Goal: Task Accomplishment & Management: Manage account settings

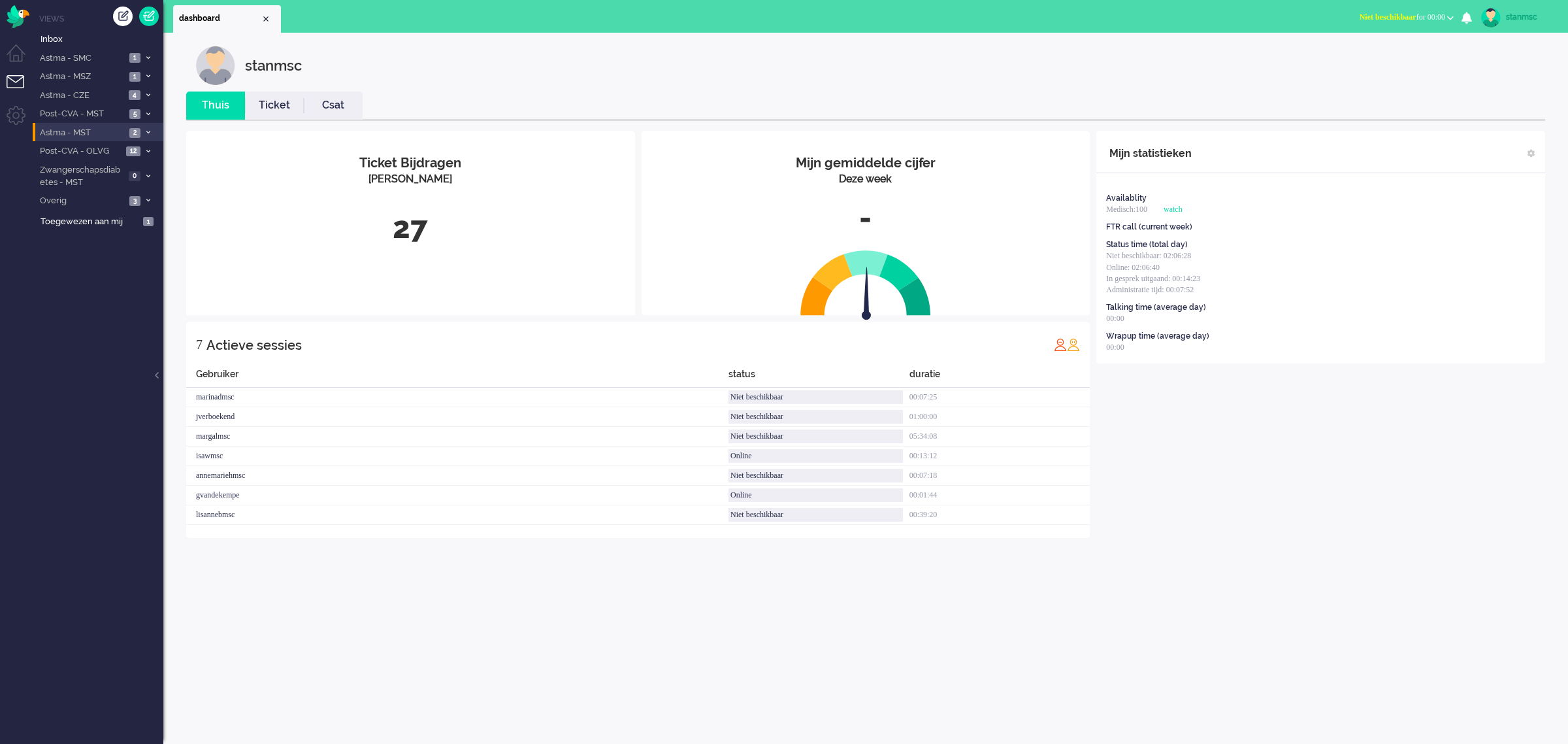
click at [82, 134] on span "Astma - MST" at bounding box center [81, 133] width 88 height 12
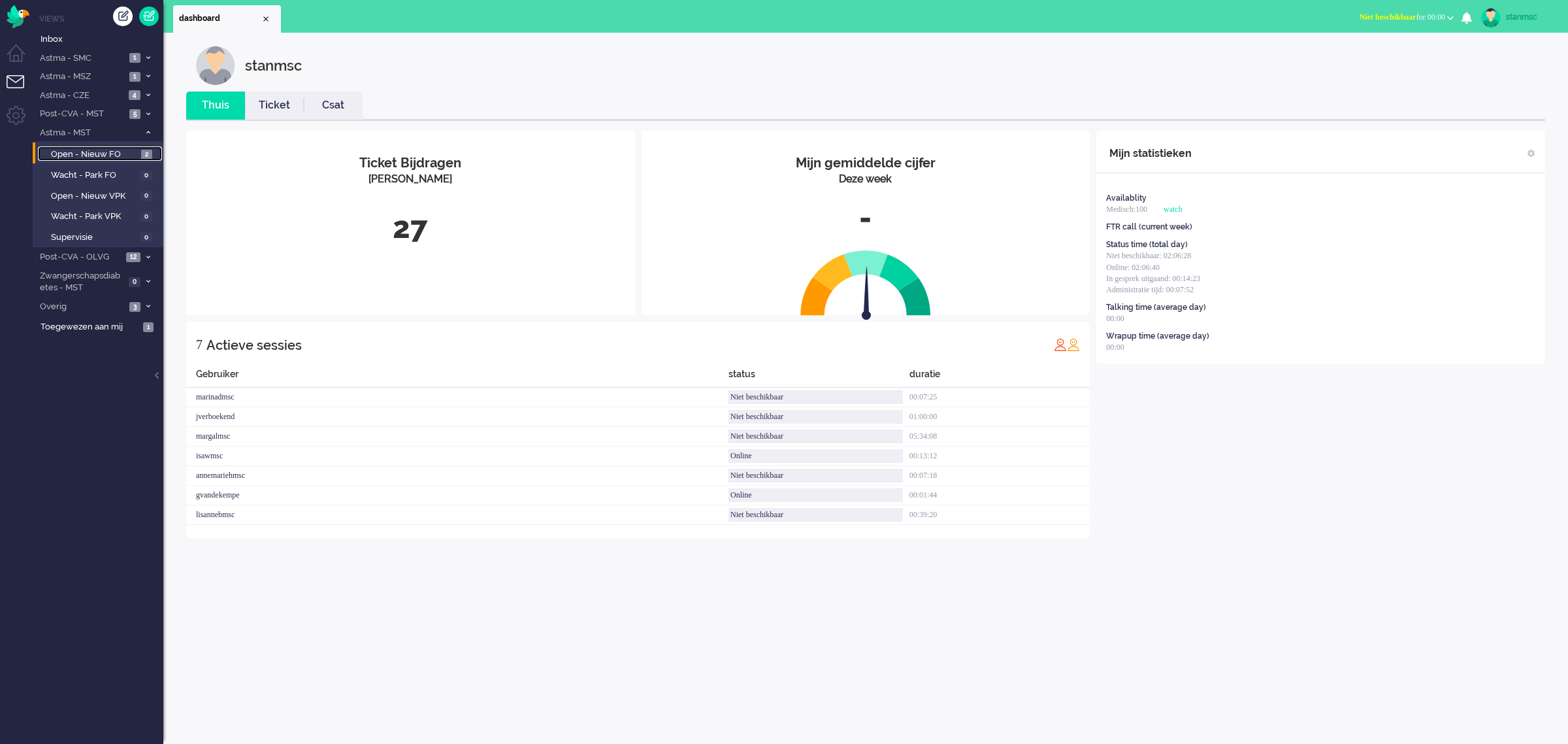
click at [86, 152] on span "Open - Nieuw FO" at bounding box center [94, 154] width 87 height 12
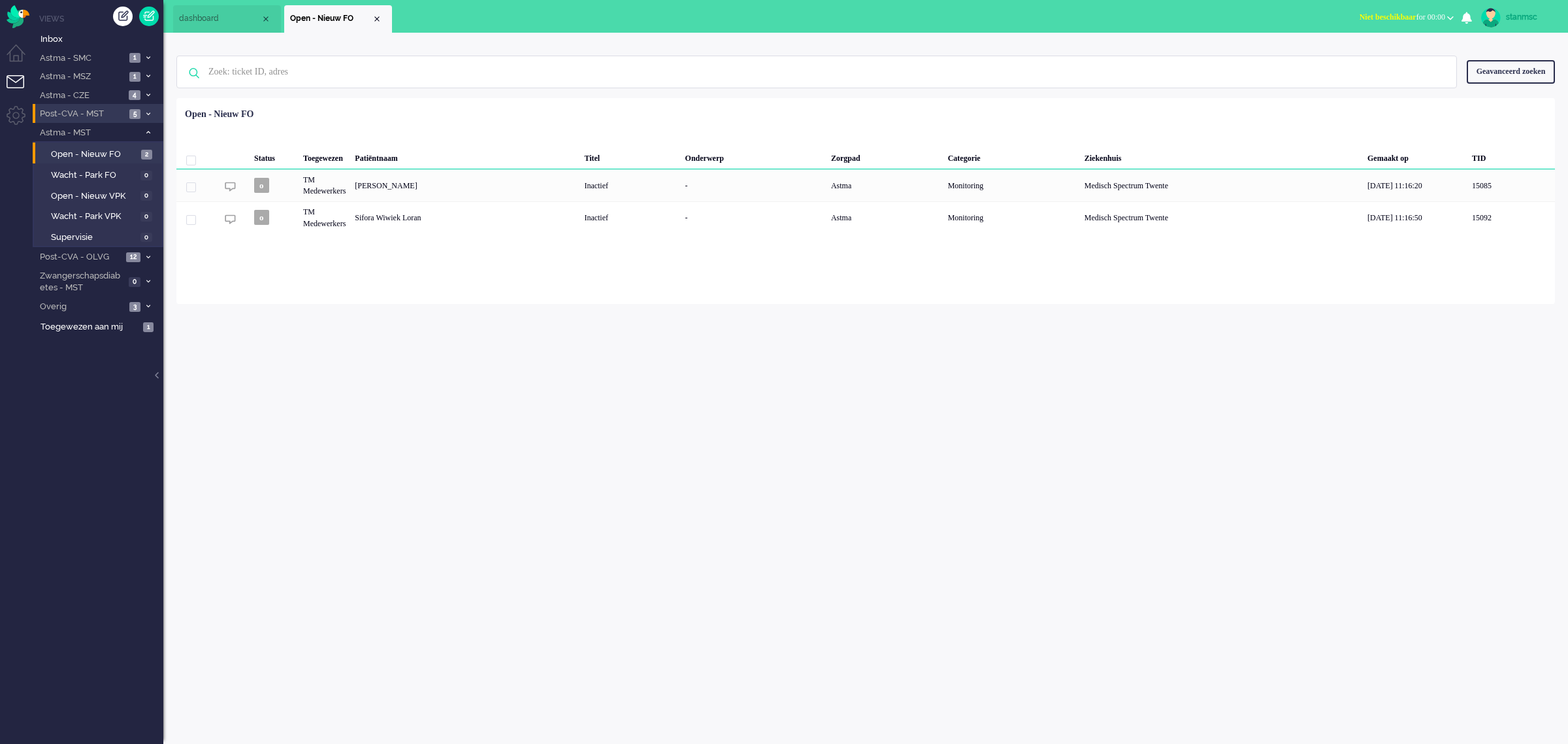
click at [96, 113] on span "Post-CVA - MST" at bounding box center [81, 113] width 88 height 12
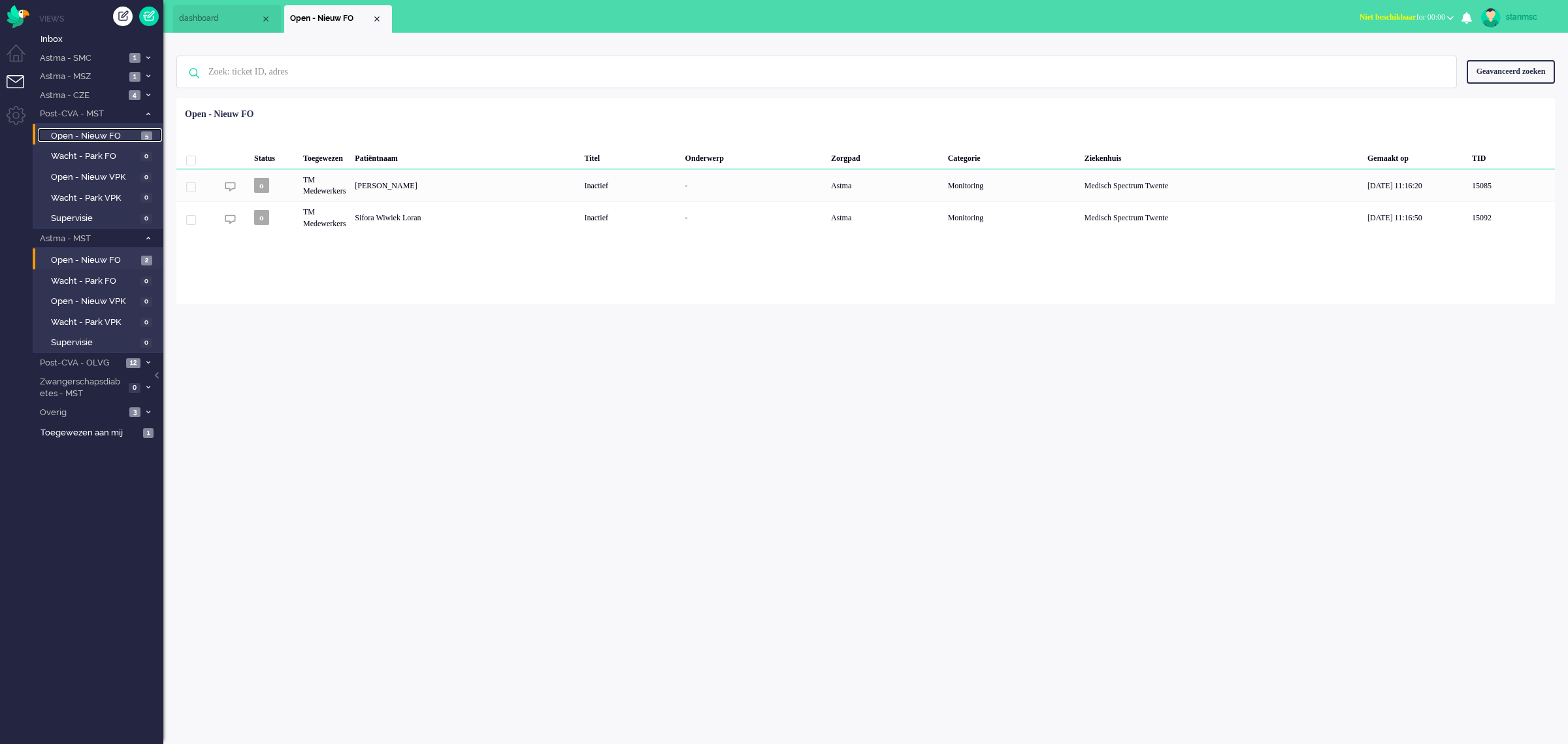
click at [99, 132] on span "Open - Nieuw FO" at bounding box center [94, 136] width 87 height 12
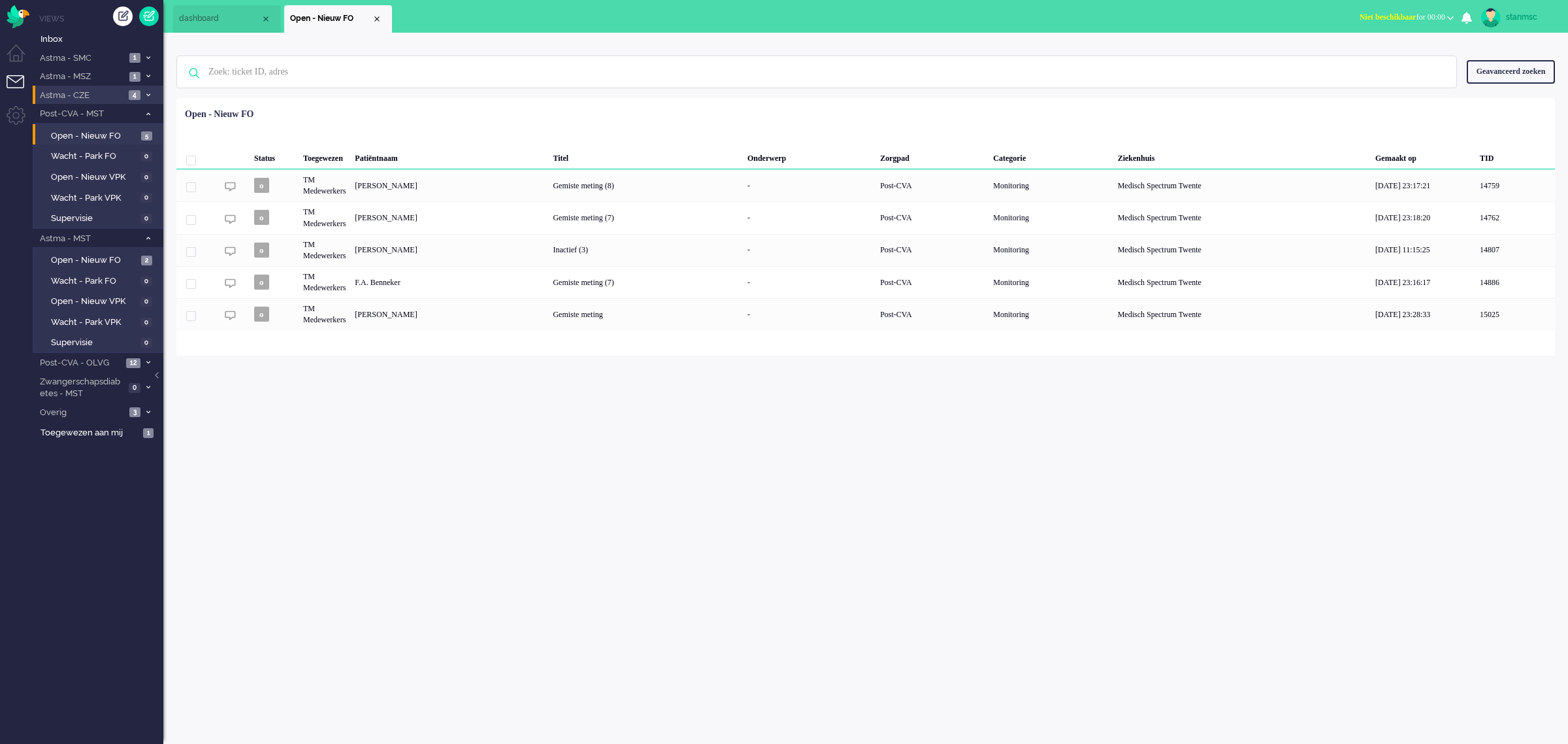
click at [102, 93] on span "Astma - CZE" at bounding box center [81, 95] width 87 height 12
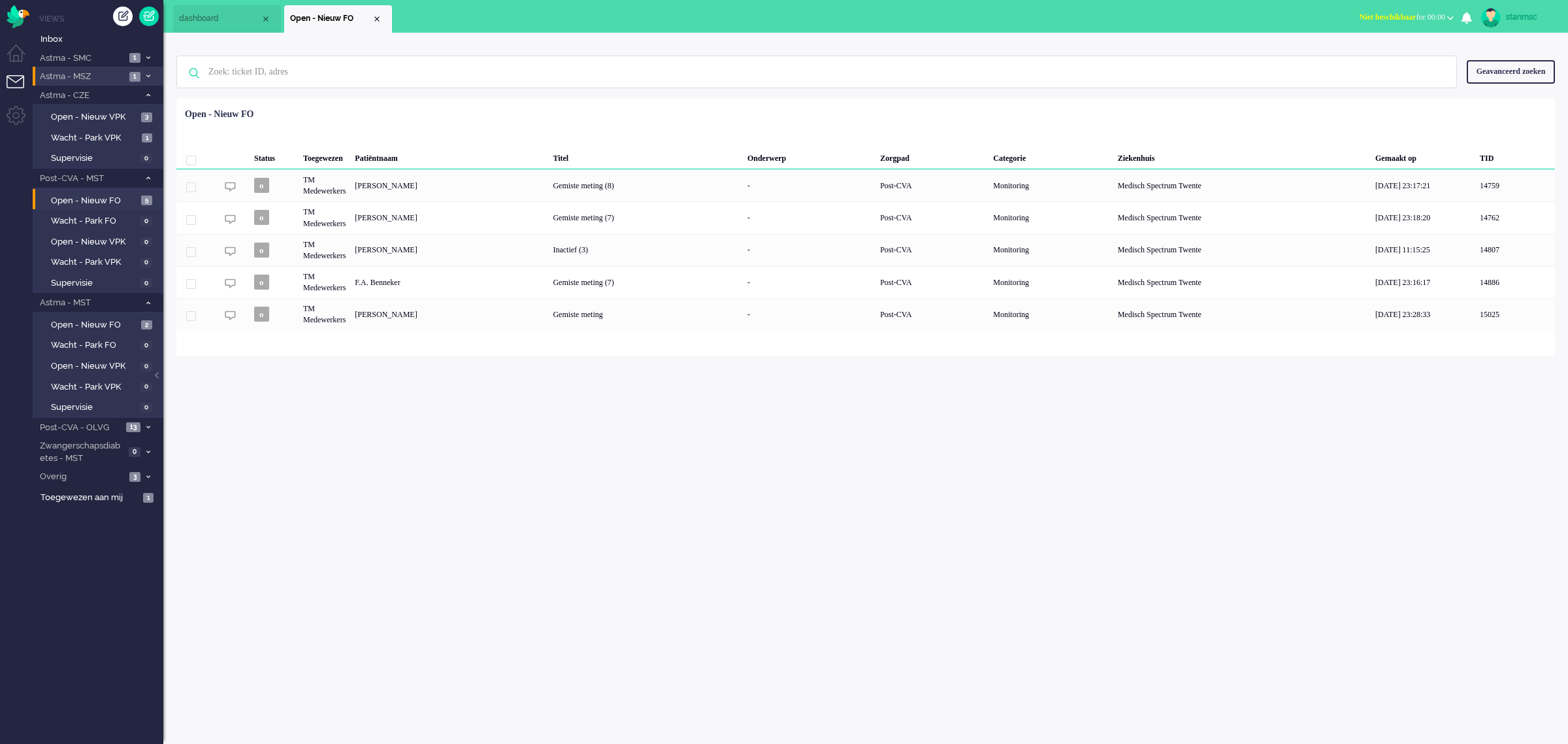
click at [98, 77] on span "Astma - MSZ" at bounding box center [81, 76] width 88 height 12
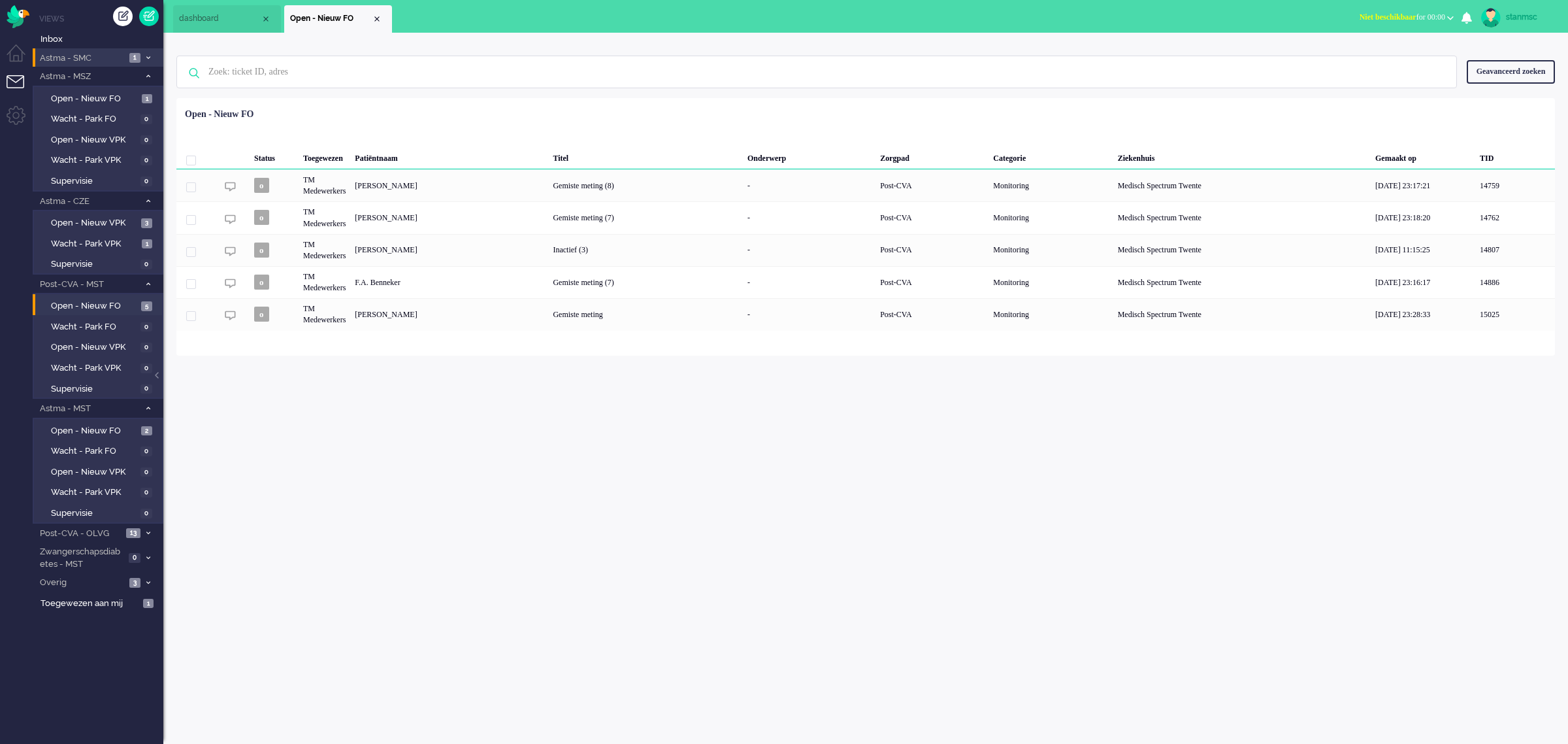
click at [96, 62] on span "Astma - SMC" at bounding box center [81, 58] width 88 height 12
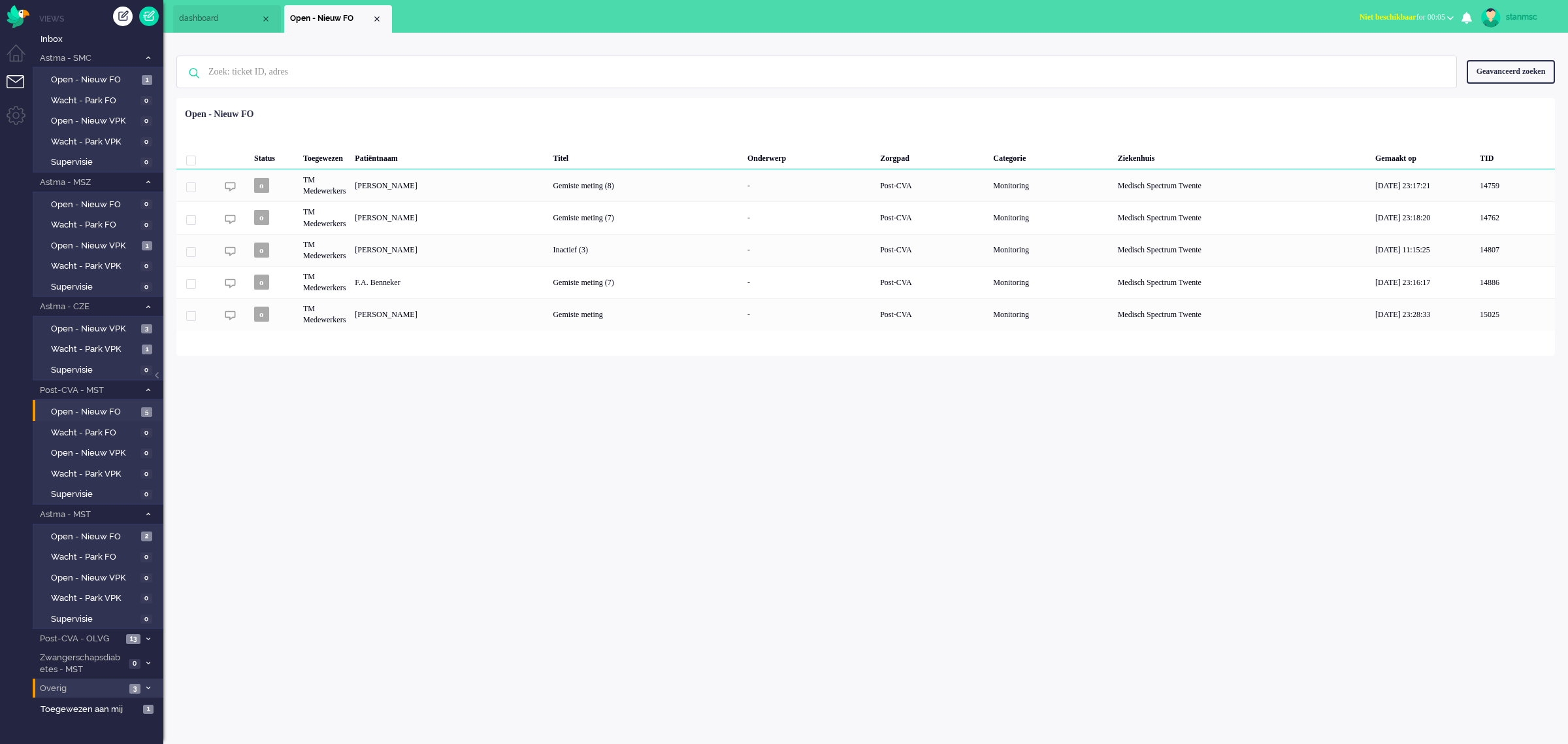
click at [82, 682] on span "Overig" at bounding box center [81, 688] width 88 height 12
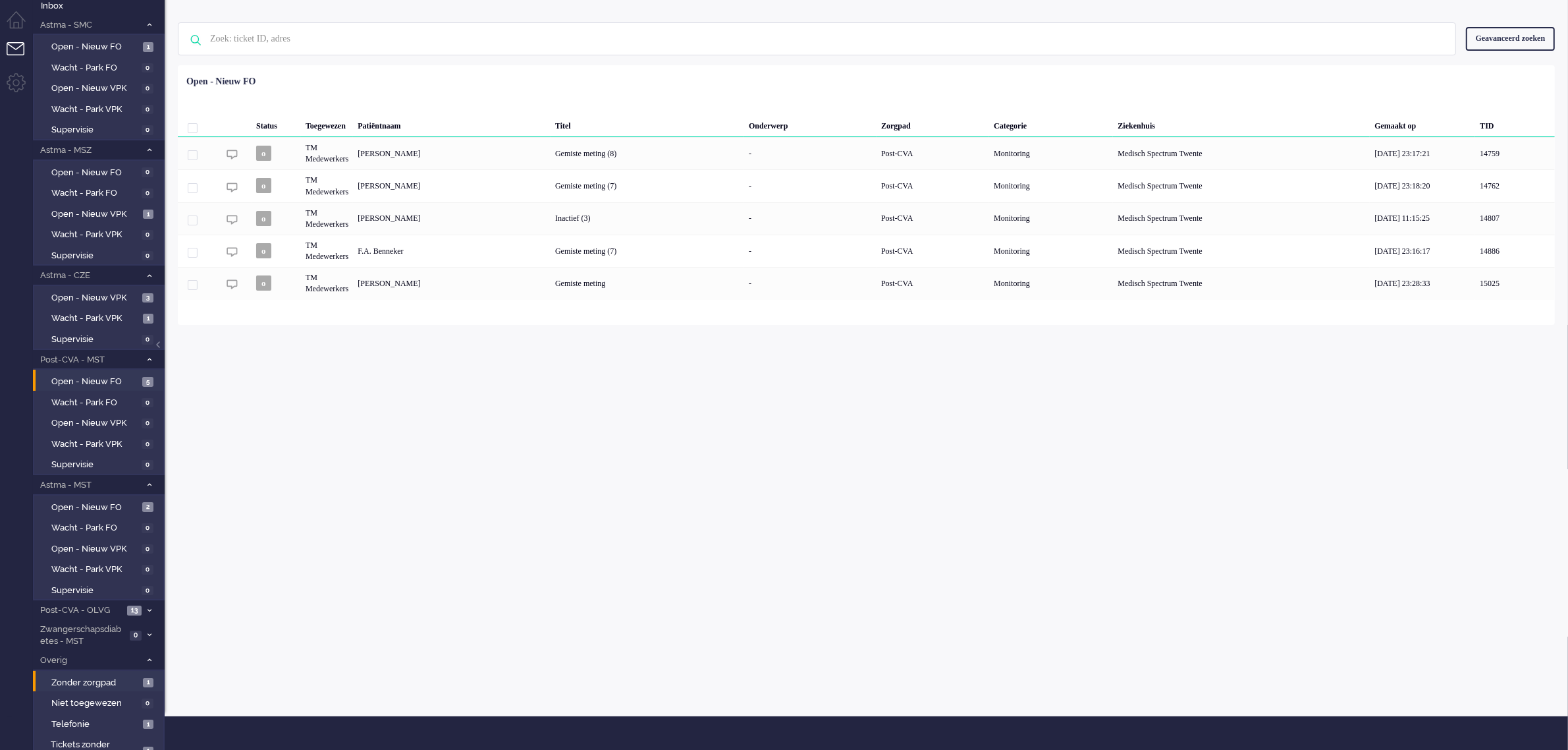
scroll to position [53, 0]
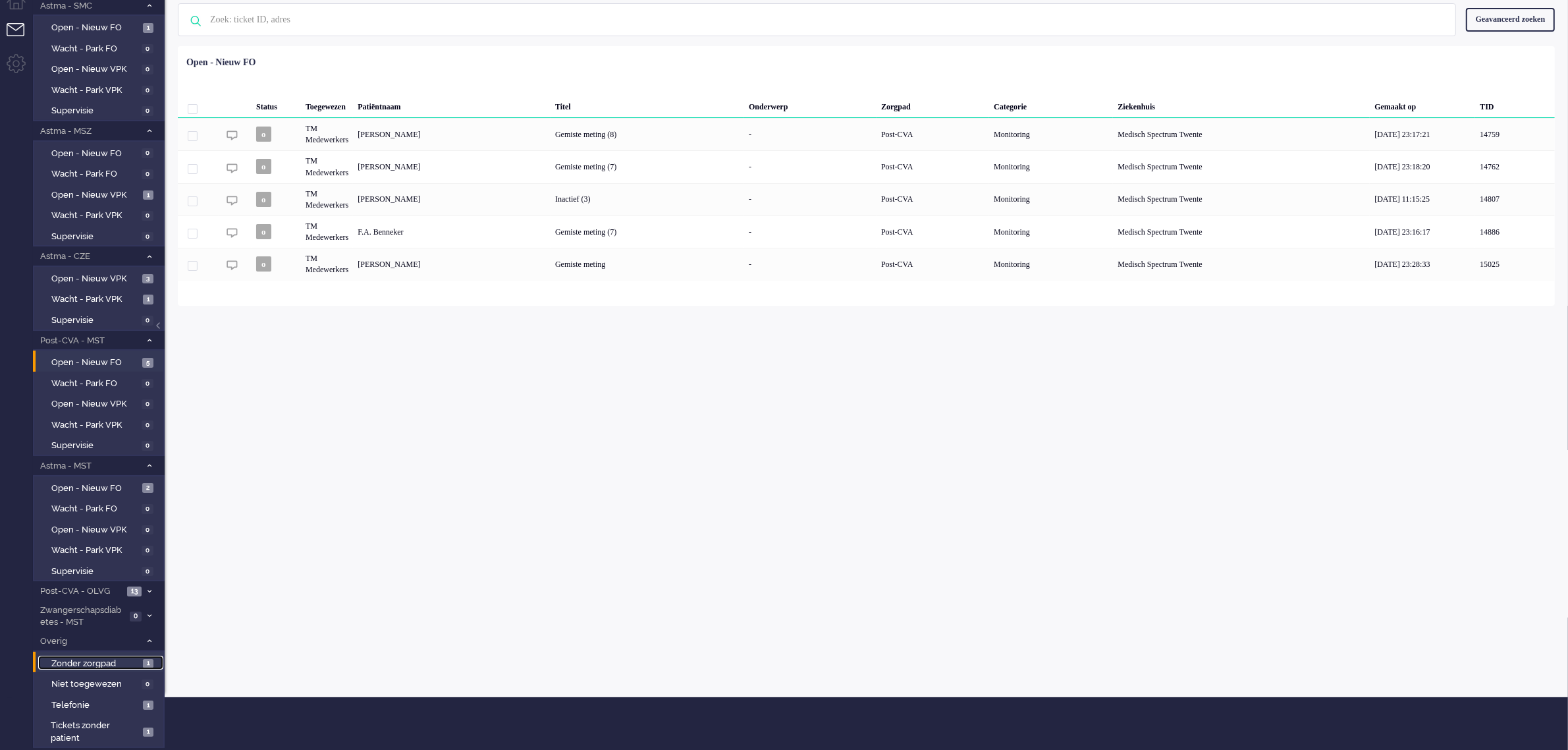
click at [96, 658] on span "Zonder zorgpad" at bounding box center [95, 663] width 88 height 12
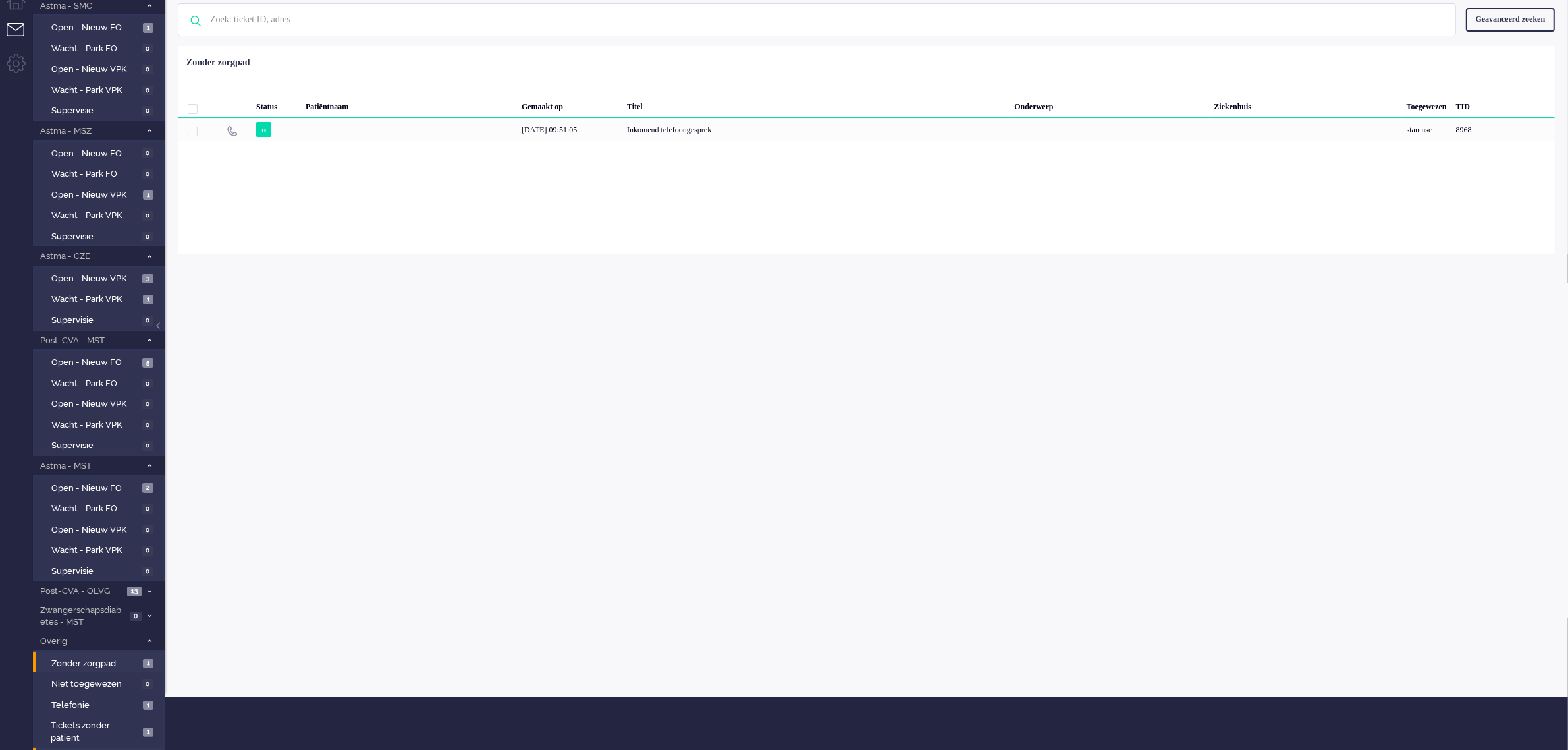
click at [100, 749] on span "Toegewezen aan mij" at bounding box center [90, 759] width 100 height 12
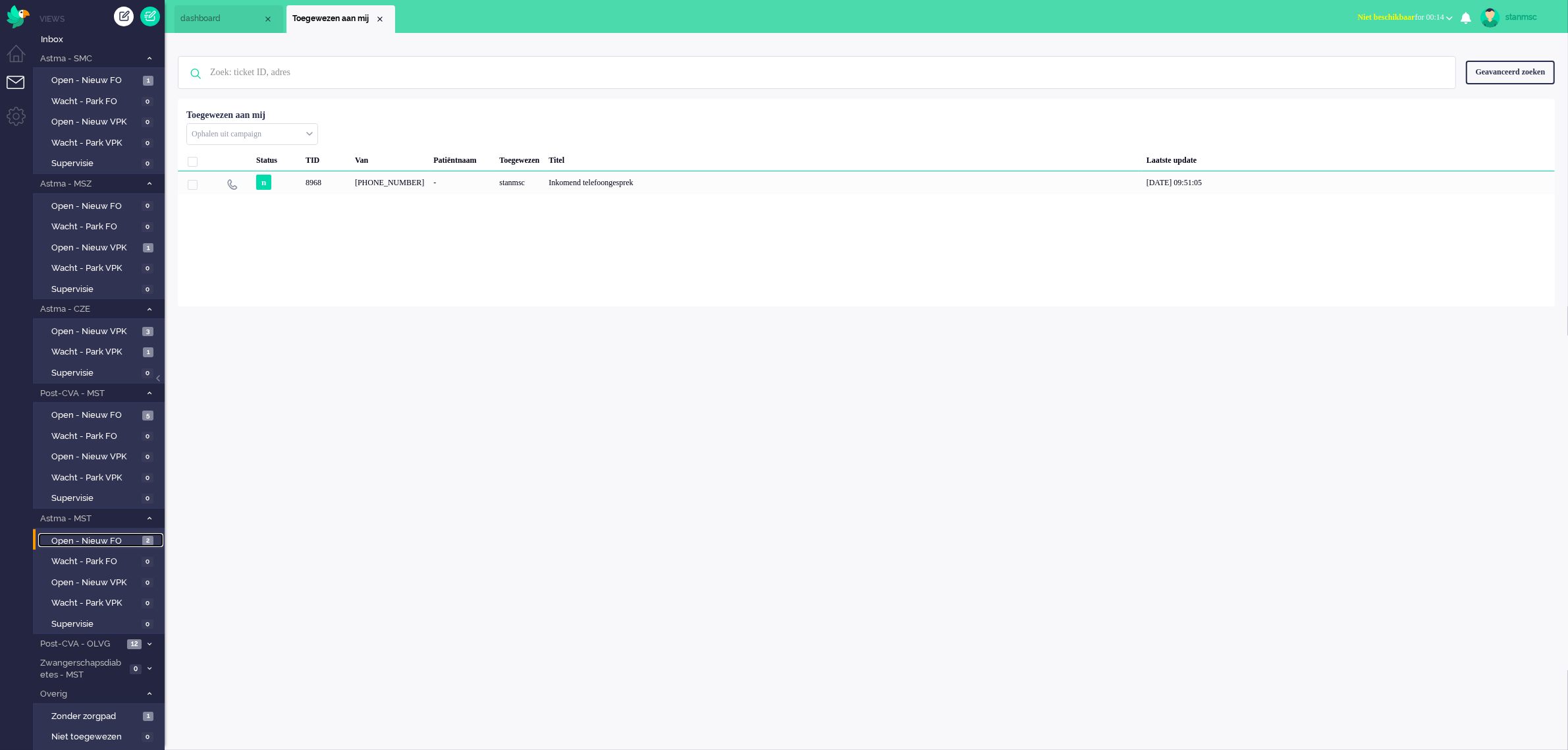
click at [76, 538] on span "Open - Nieuw FO" at bounding box center [95, 540] width 87 height 12
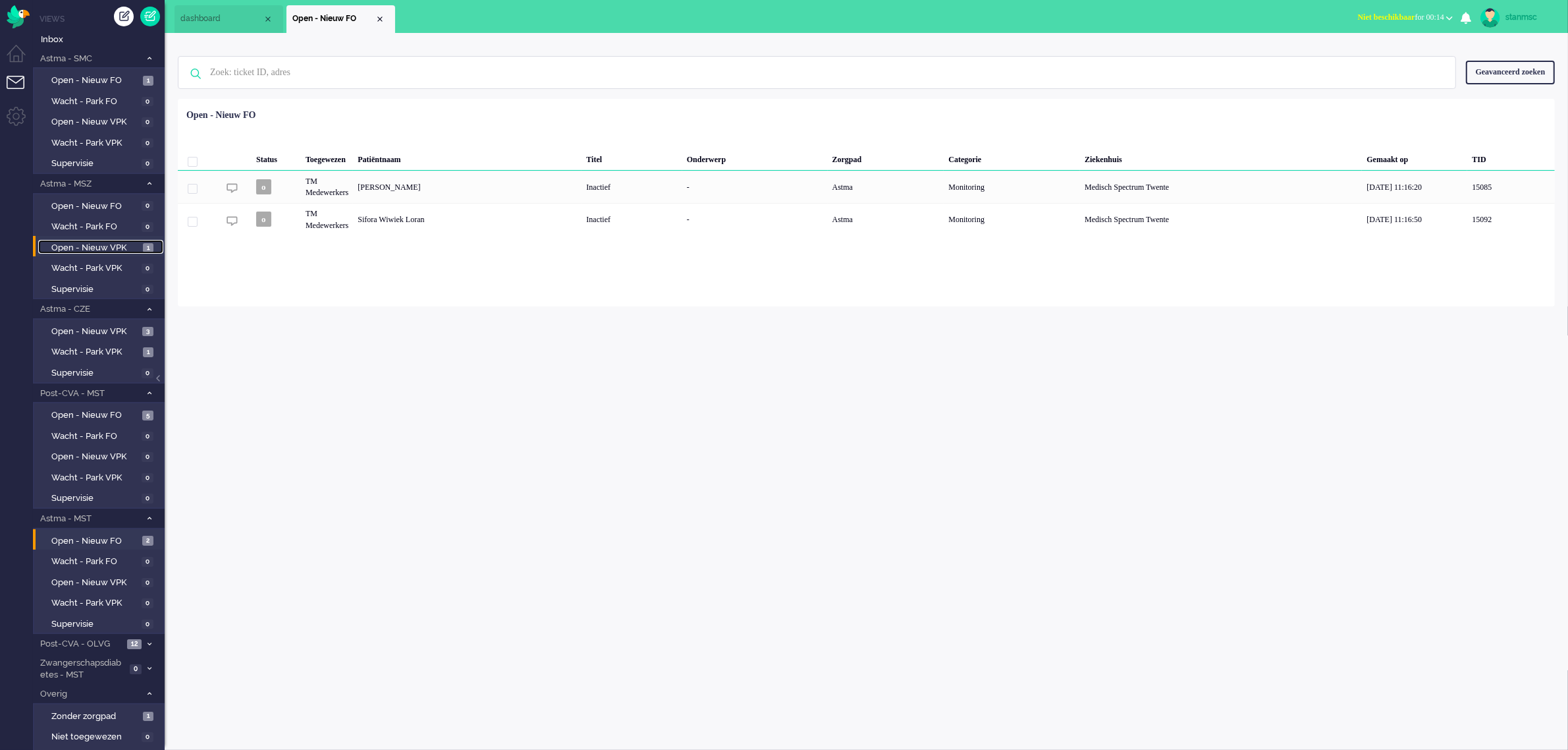
click at [97, 245] on span "Open - Nieuw VPK" at bounding box center [95, 247] width 88 height 12
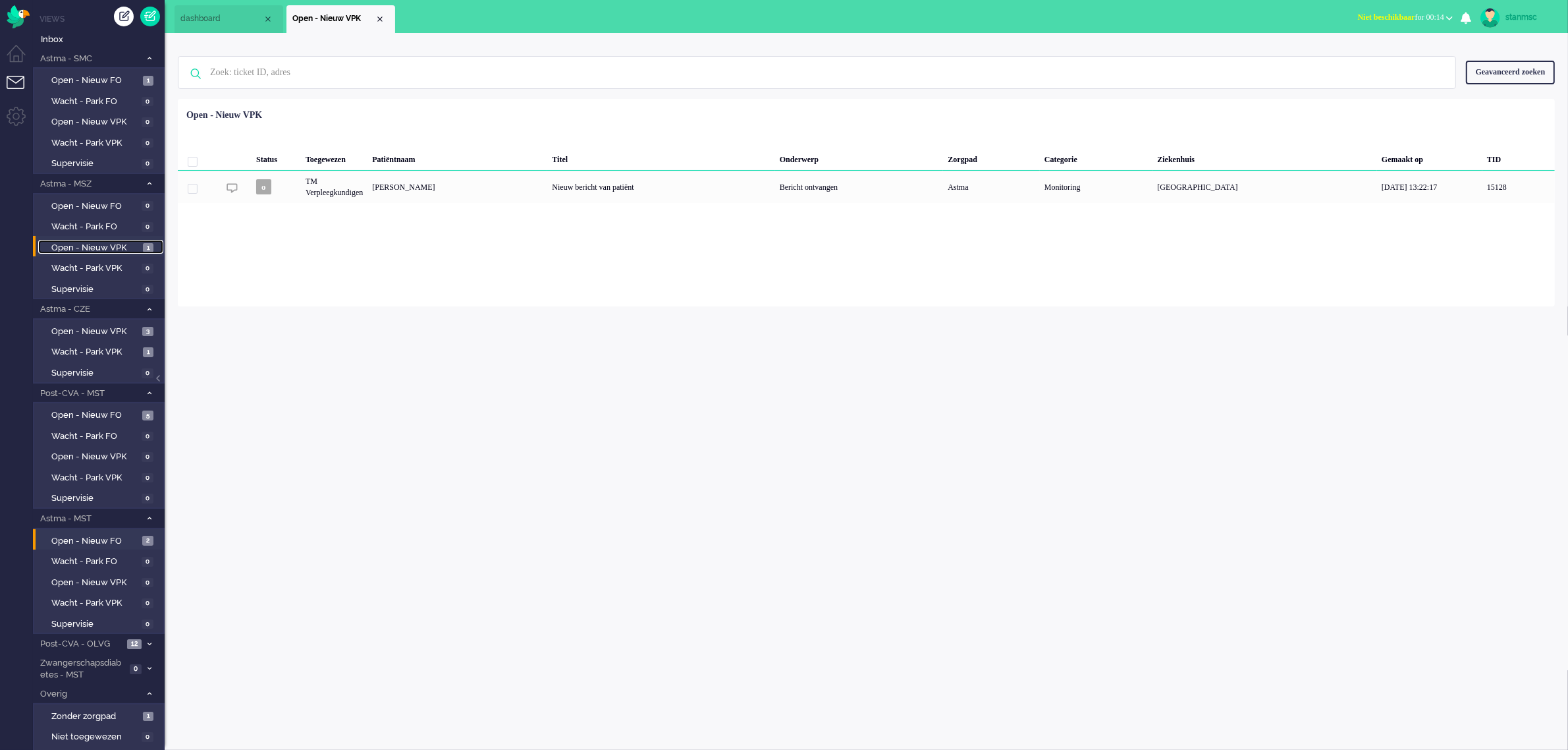
scroll to position [53, 0]
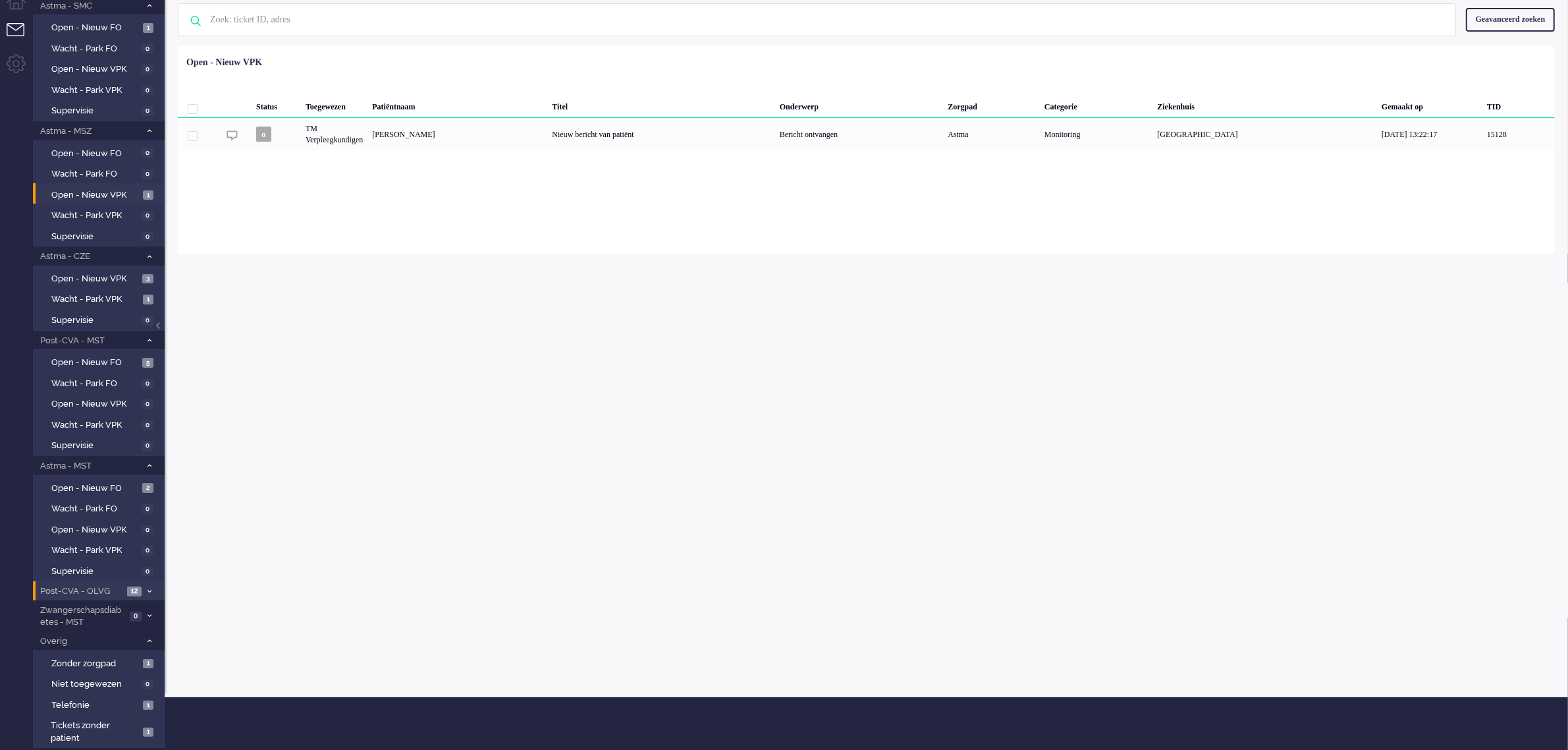
click at [79, 585] on span "Post-CVA - OLVG" at bounding box center [80, 590] width 85 height 12
click at [100, 650] on span "Open - Nieuw VPK" at bounding box center [95, 654] width 87 height 12
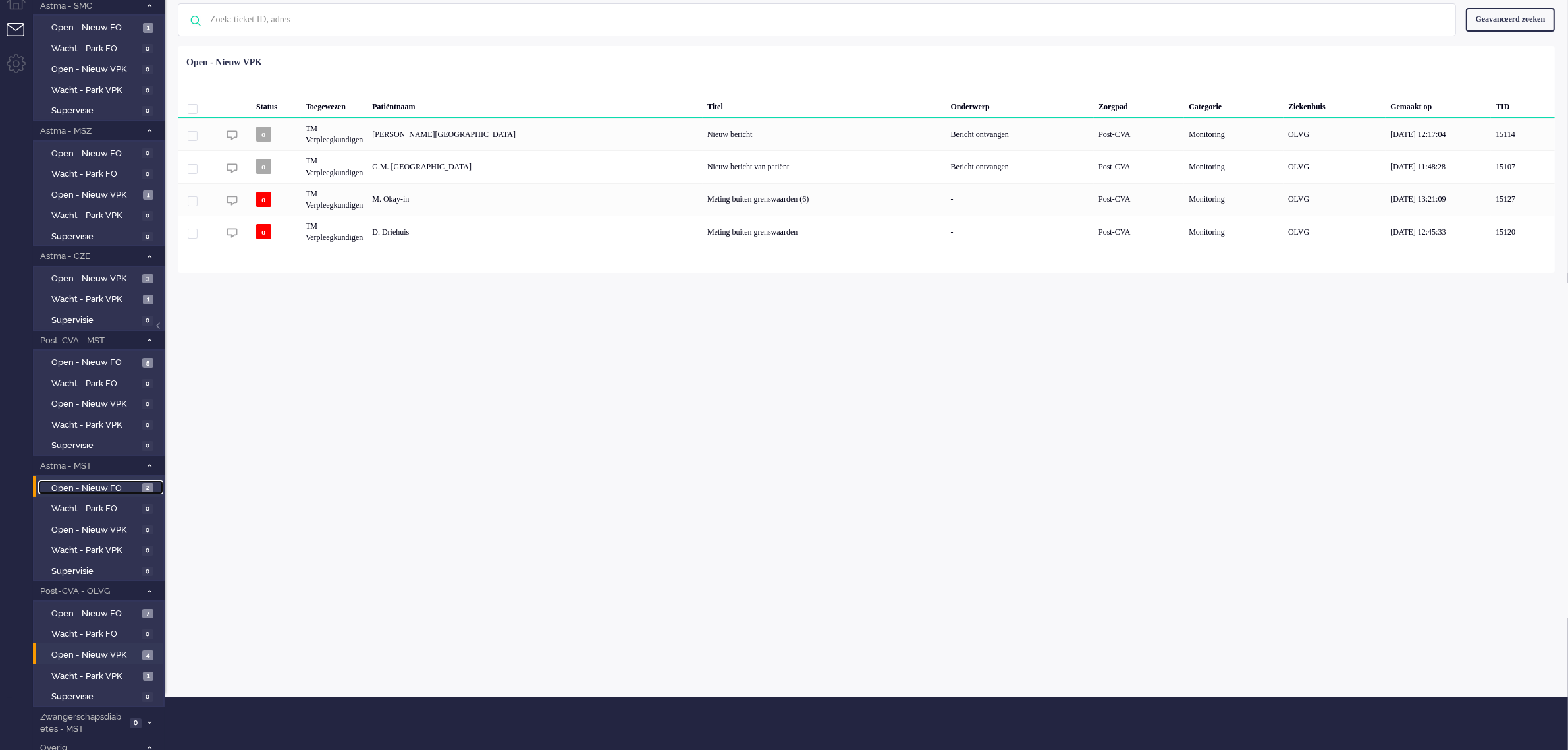
click at [97, 484] on span "Open - Nieuw FO" at bounding box center [95, 488] width 87 height 12
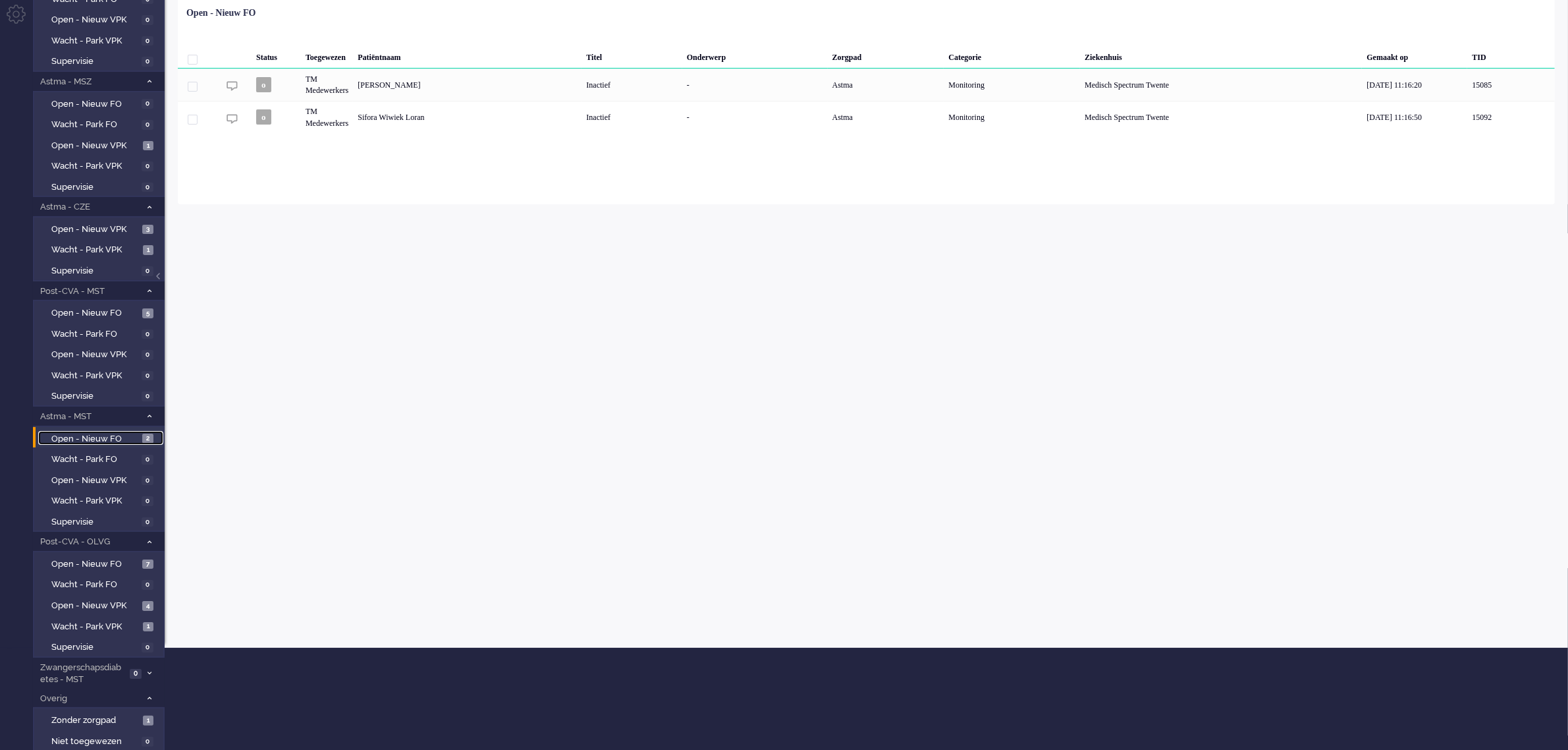
scroll to position [158, 0]
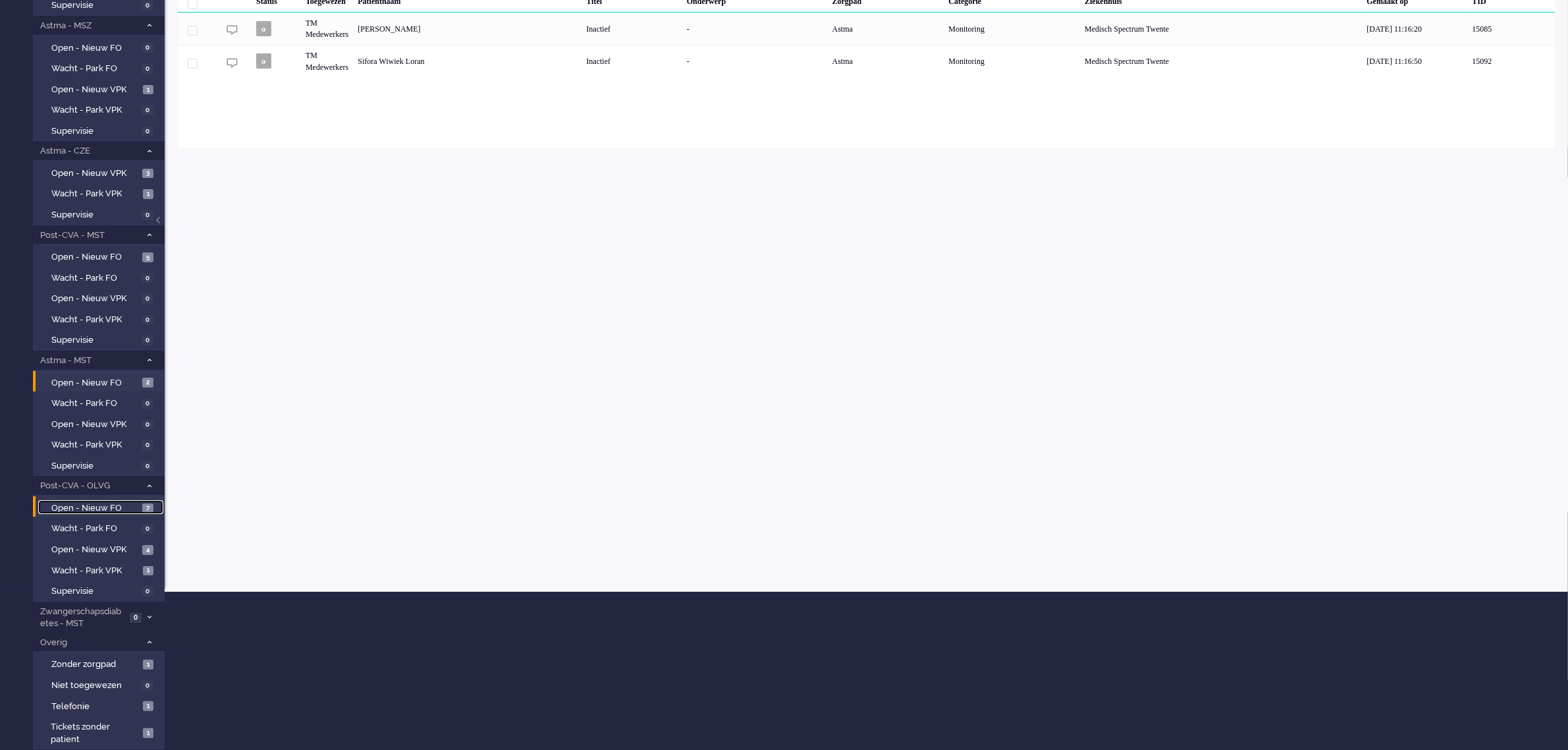
click at [96, 502] on span "Open - Nieuw FO" at bounding box center [95, 508] width 87 height 12
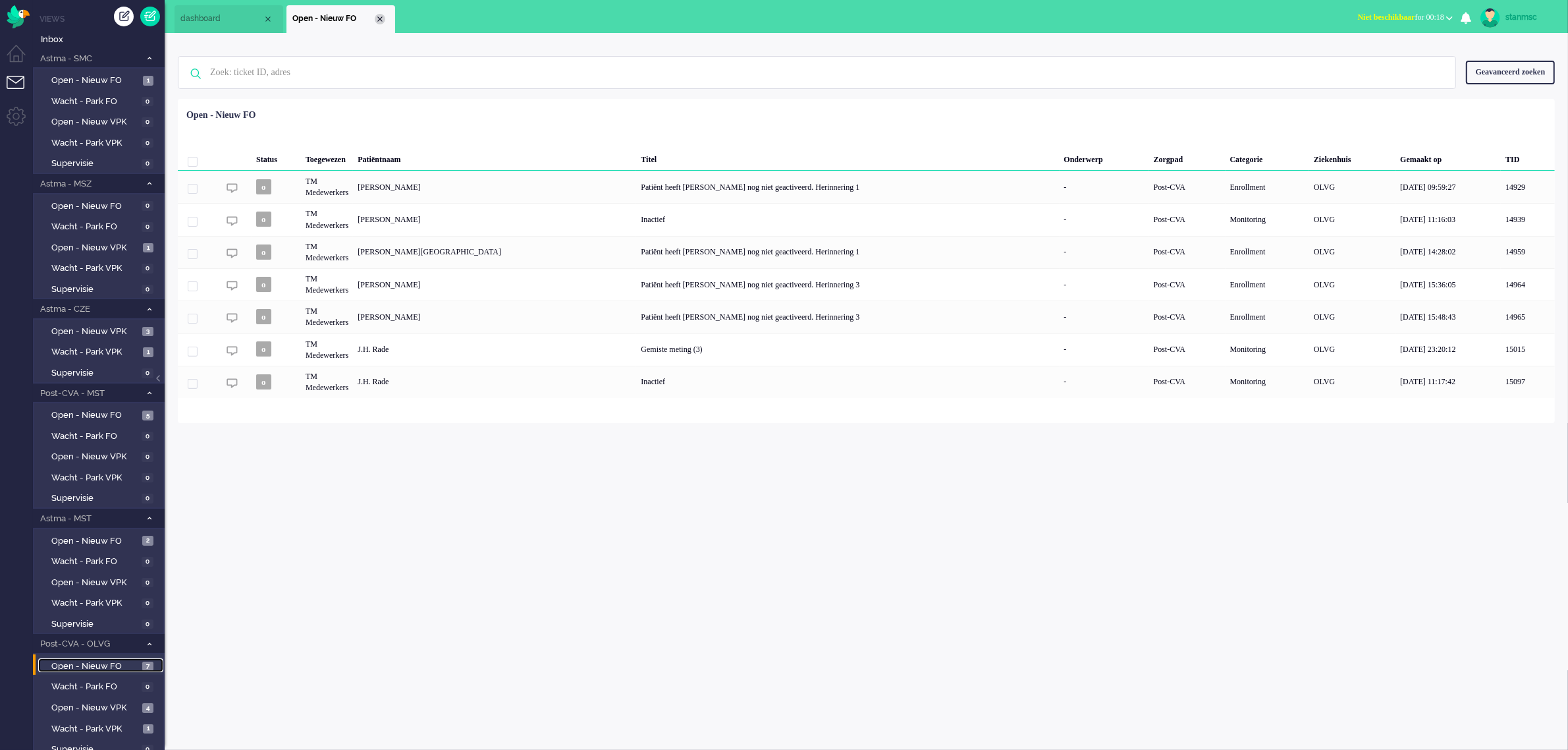
click at [377, 19] on div "Close tab" at bounding box center [380, 19] width 11 height 11
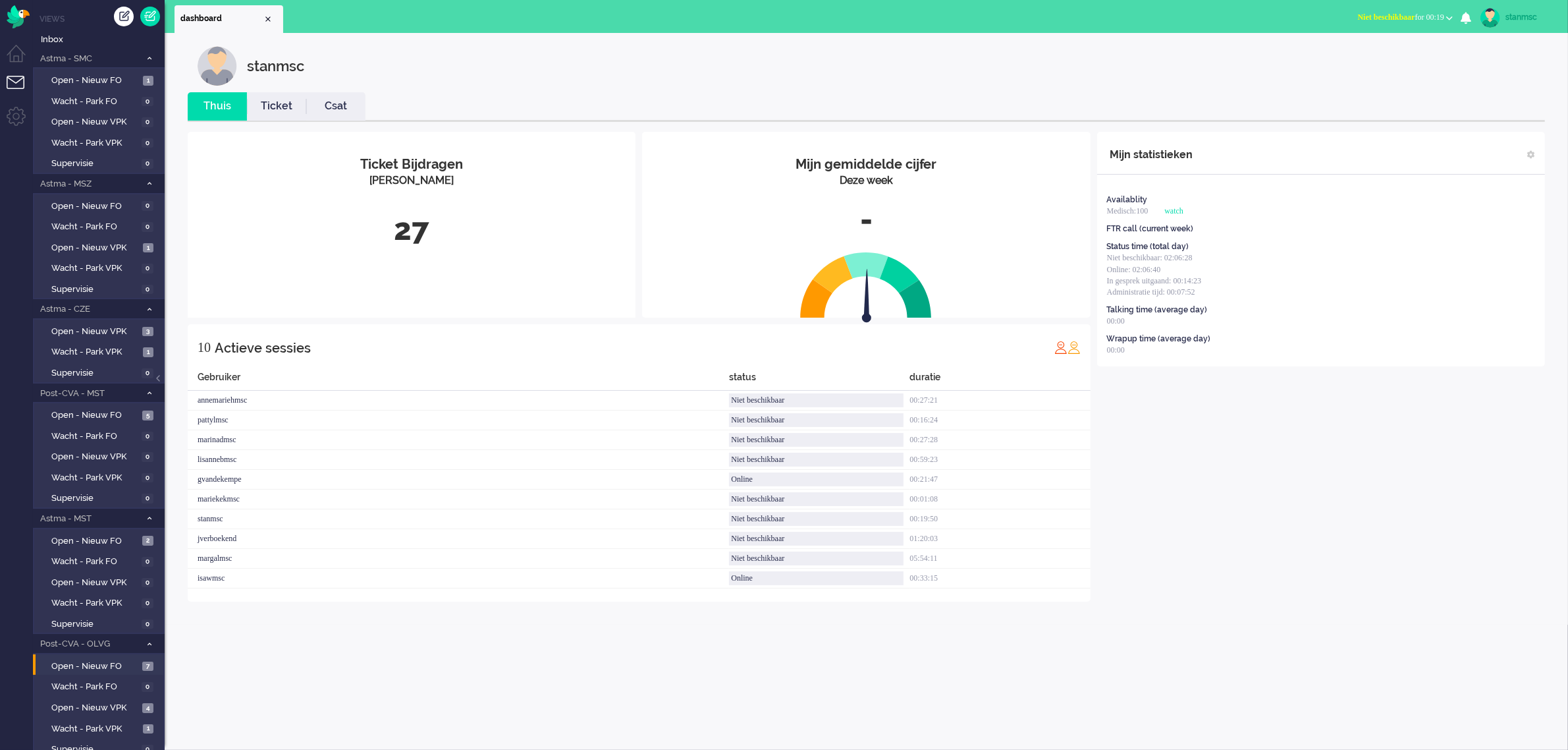
click at [1378, 22] on button "Niet beschikbaar for 00:19" at bounding box center [1404, 18] width 111 height 19
click at [1362, 61] on label "Online" at bounding box center [1397, 59] width 104 height 11
click at [277, 109] on link "Ticket" at bounding box center [276, 106] width 59 height 15
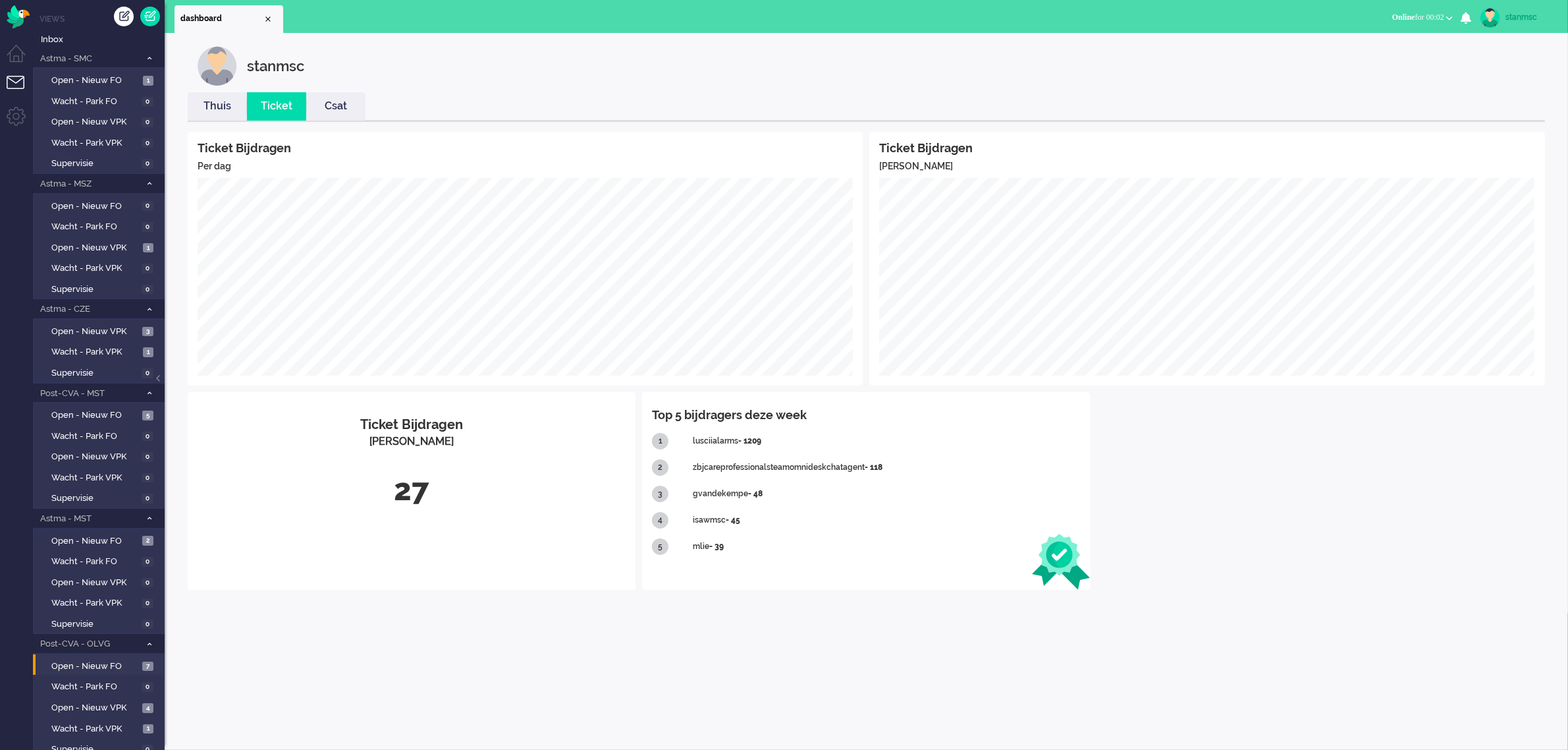
click at [218, 109] on link "Thuis" at bounding box center [217, 106] width 59 height 15
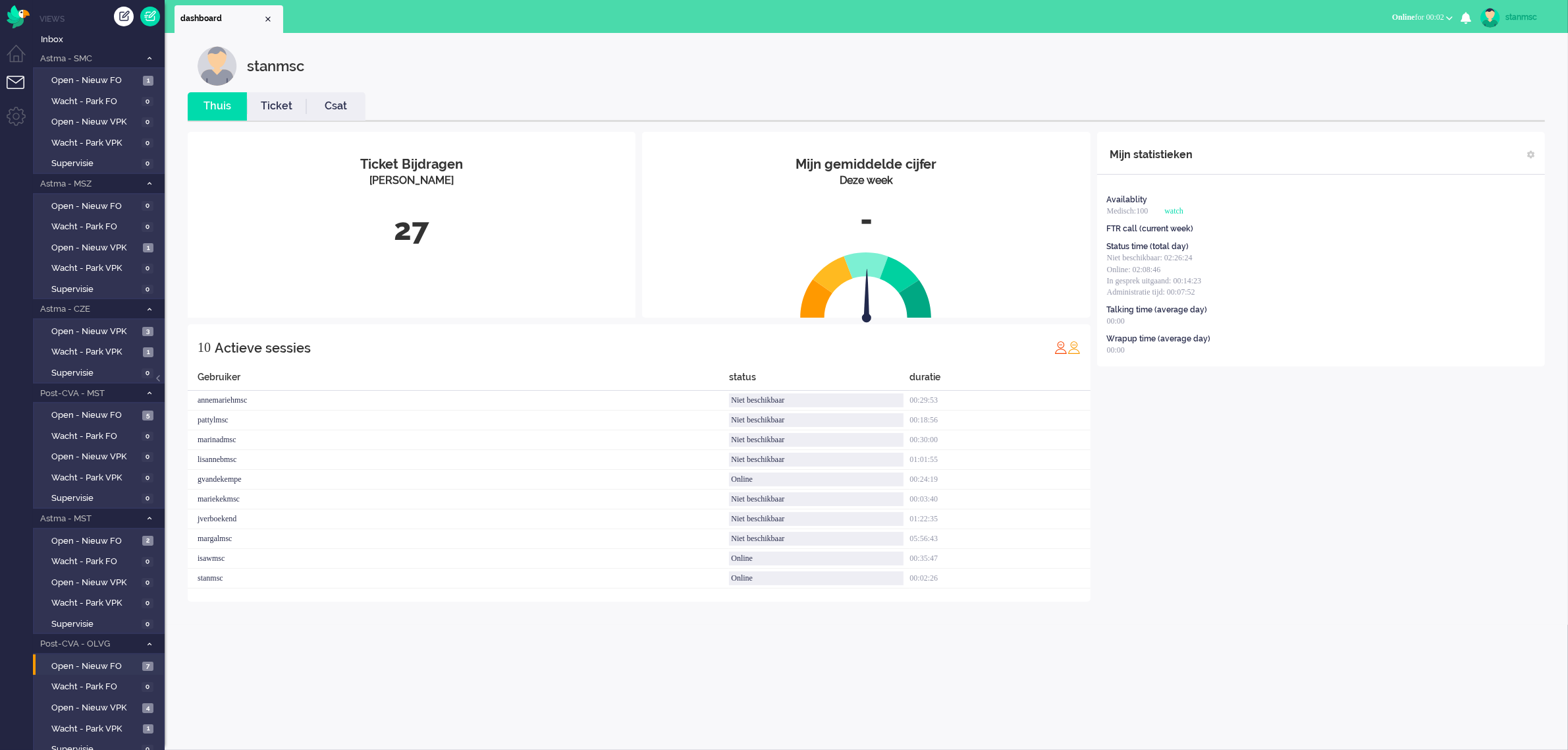
click at [270, 104] on link "Ticket" at bounding box center [276, 106] width 59 height 15
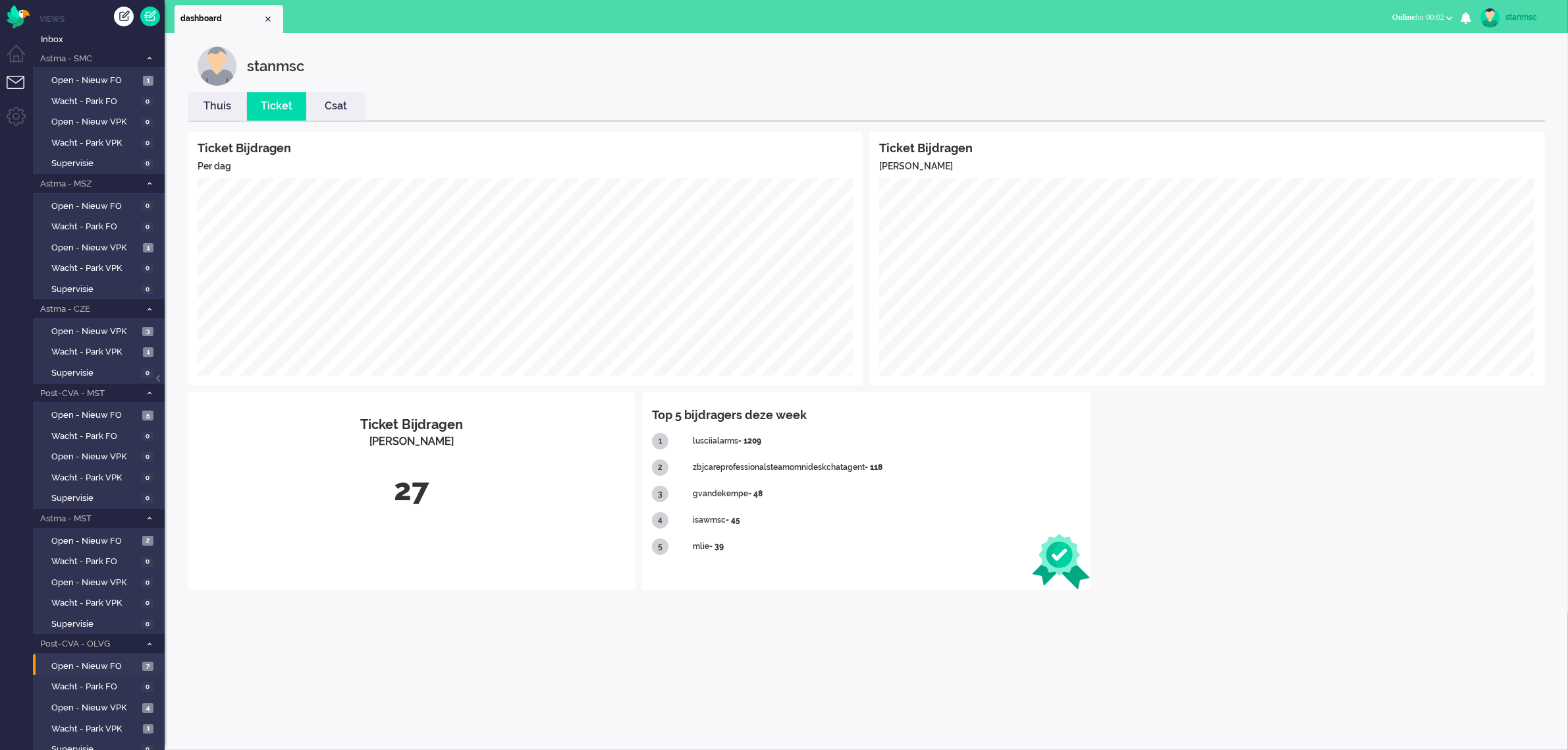
click at [215, 103] on link "Thuis" at bounding box center [217, 106] width 59 height 15
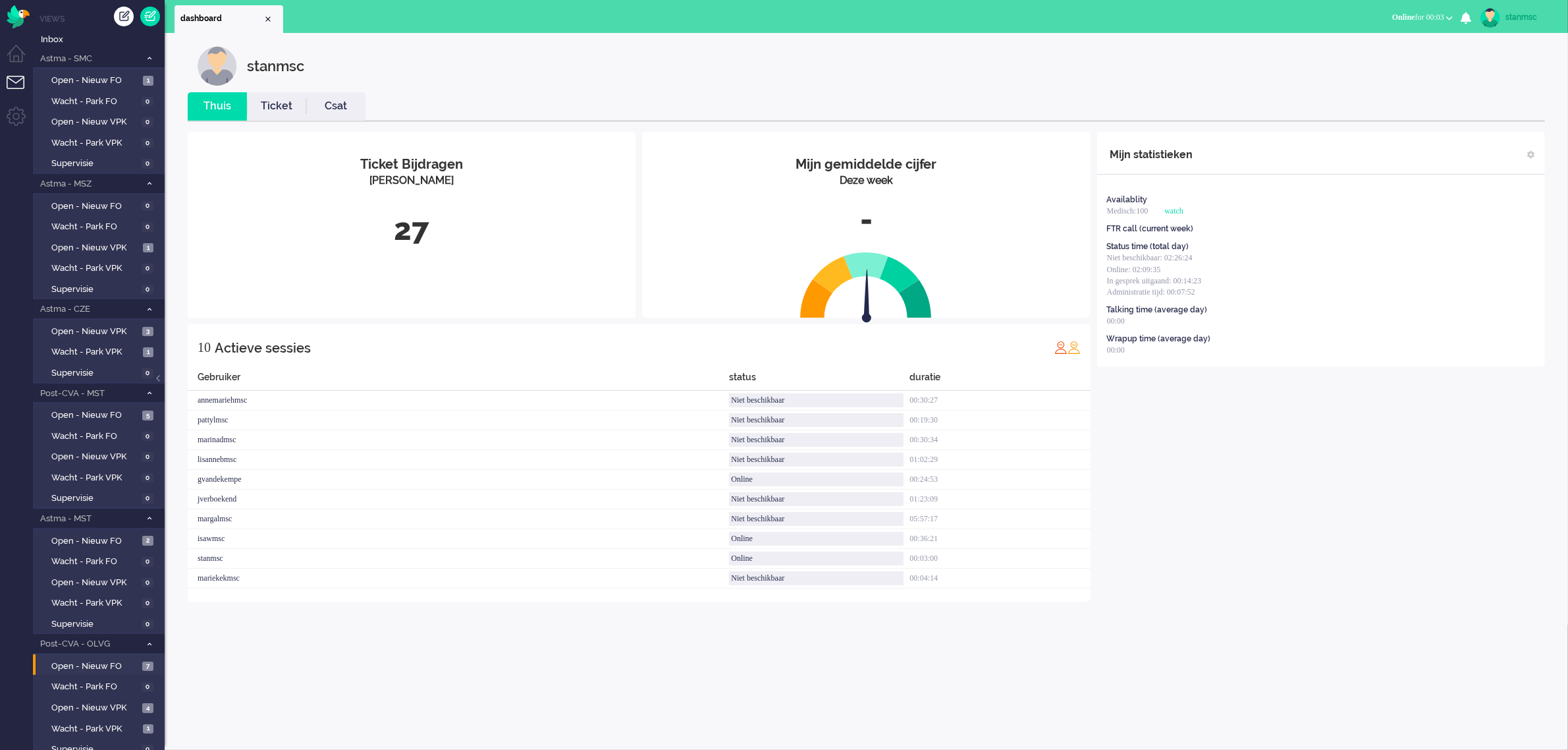
drag, startPoint x: 411, startPoint y: 1, endPoint x: 572, endPoint y: 60, distance: 171.5
click at [571, 60] on div "stanmsc" at bounding box center [876, 66] width 1357 height 40
drag, startPoint x: 474, startPoint y: 1, endPoint x: 643, endPoint y: 87, distance: 189.6
click at [643, 87] on div "stanmsc Thuis Ticket Csat Mijn gemiddelde cijfer Deze week - Ticket Bijdragen P…" at bounding box center [866, 335] width 1377 height 578
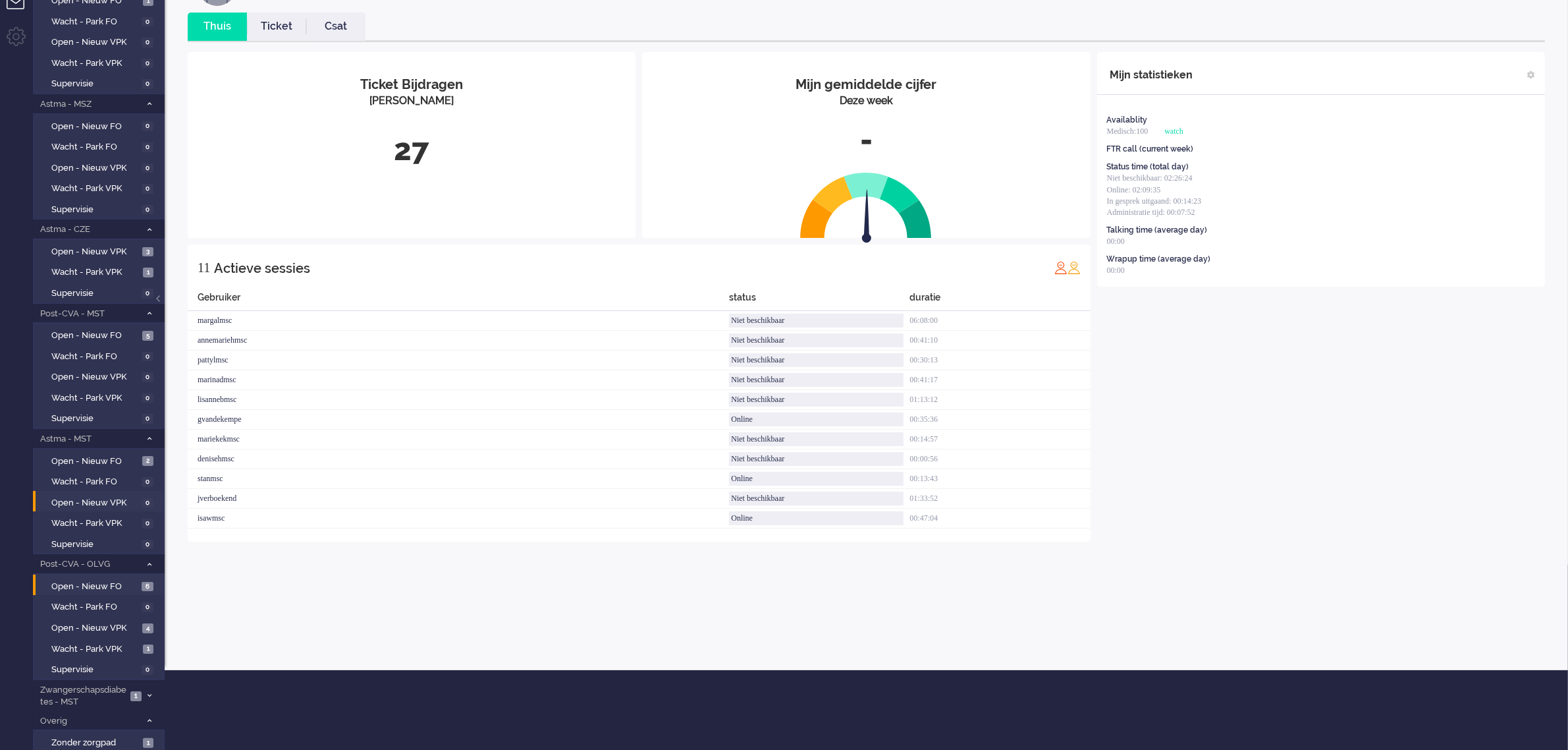
scroll to position [158, 0]
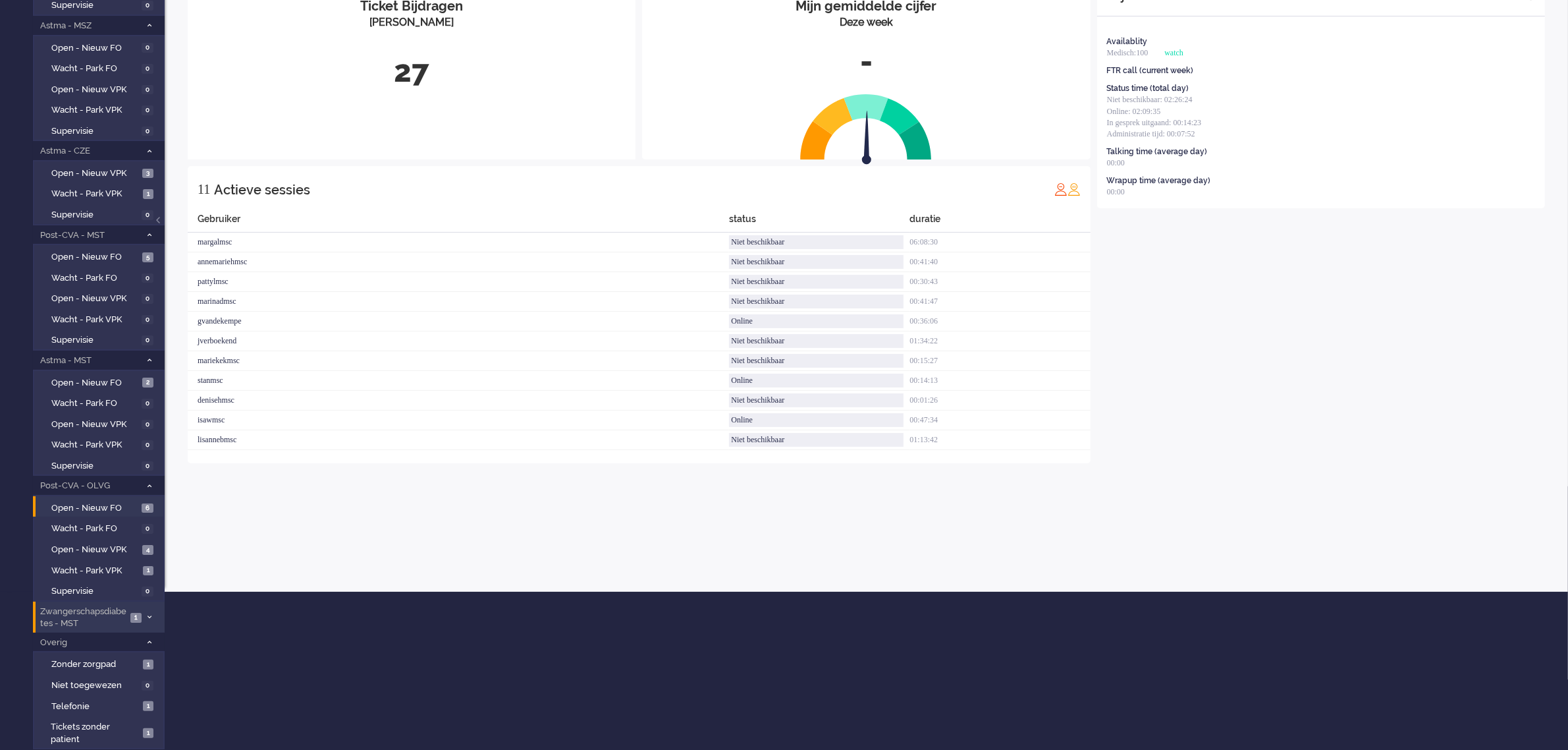
click at [93, 605] on span "Zwangerschapsdiabetes - MST" at bounding box center [82, 617] width 88 height 24
click at [100, 681] on span "Open - Nieuw VPK" at bounding box center [95, 687] width 88 height 12
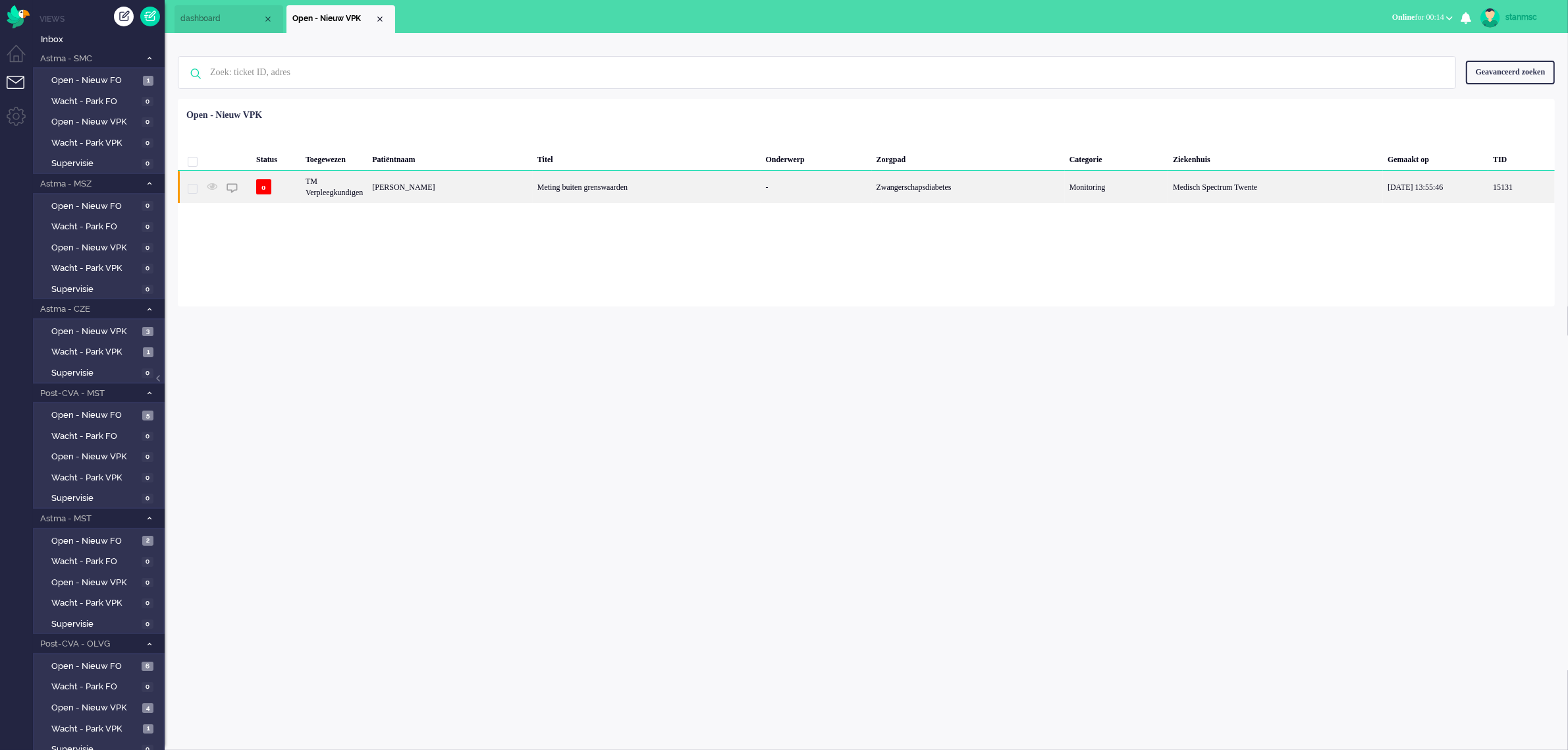
click at [360, 185] on div "TM Verpleegkundigen" at bounding box center [334, 187] width 66 height 32
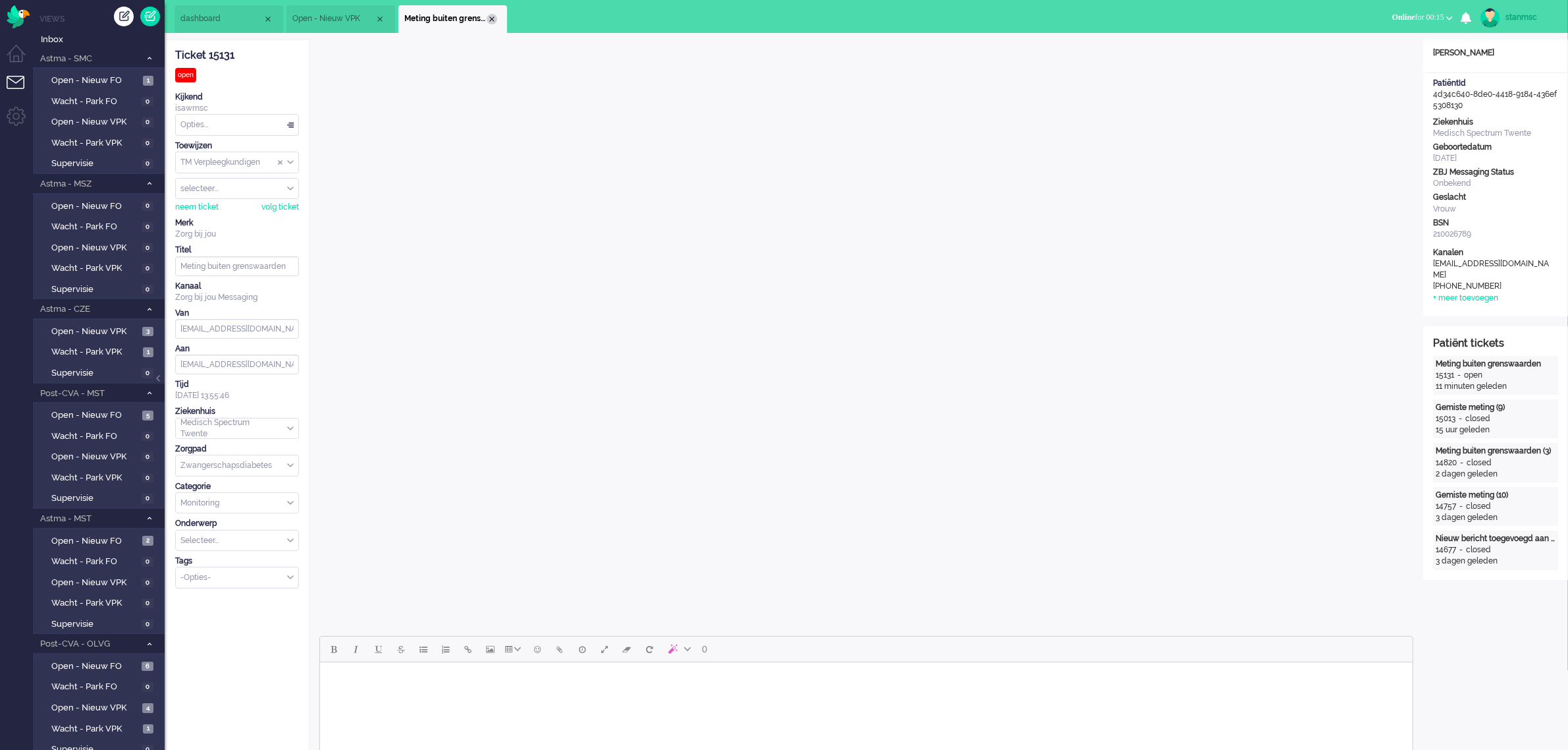
click at [491, 18] on div "Close tab" at bounding box center [491, 19] width 11 height 11
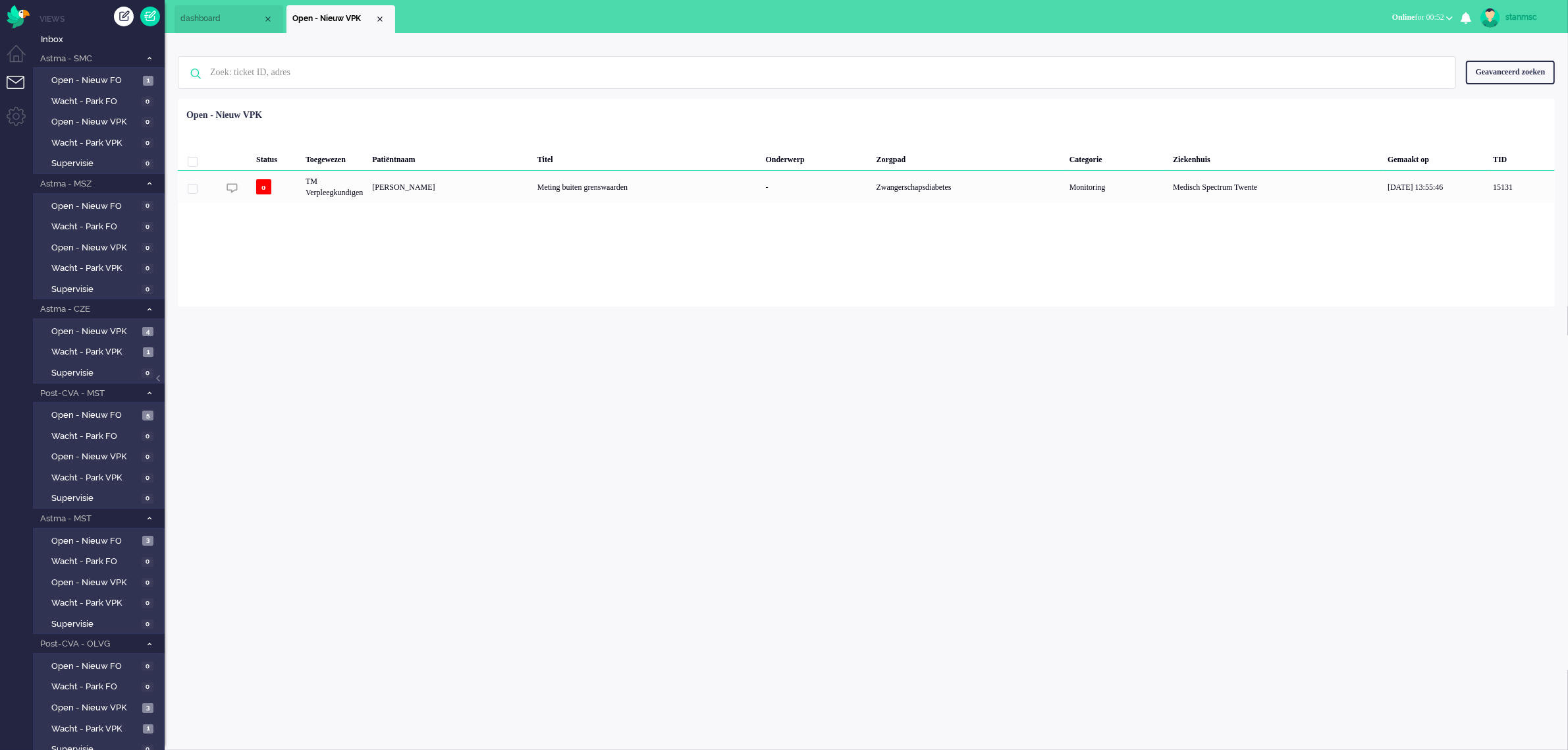
click at [1404, 19] on span "Online for 00:52" at bounding box center [1417, 16] width 52 height 9
click at [1370, 47] on label "Niet beschikbaar" at bounding box center [1397, 45] width 104 height 11
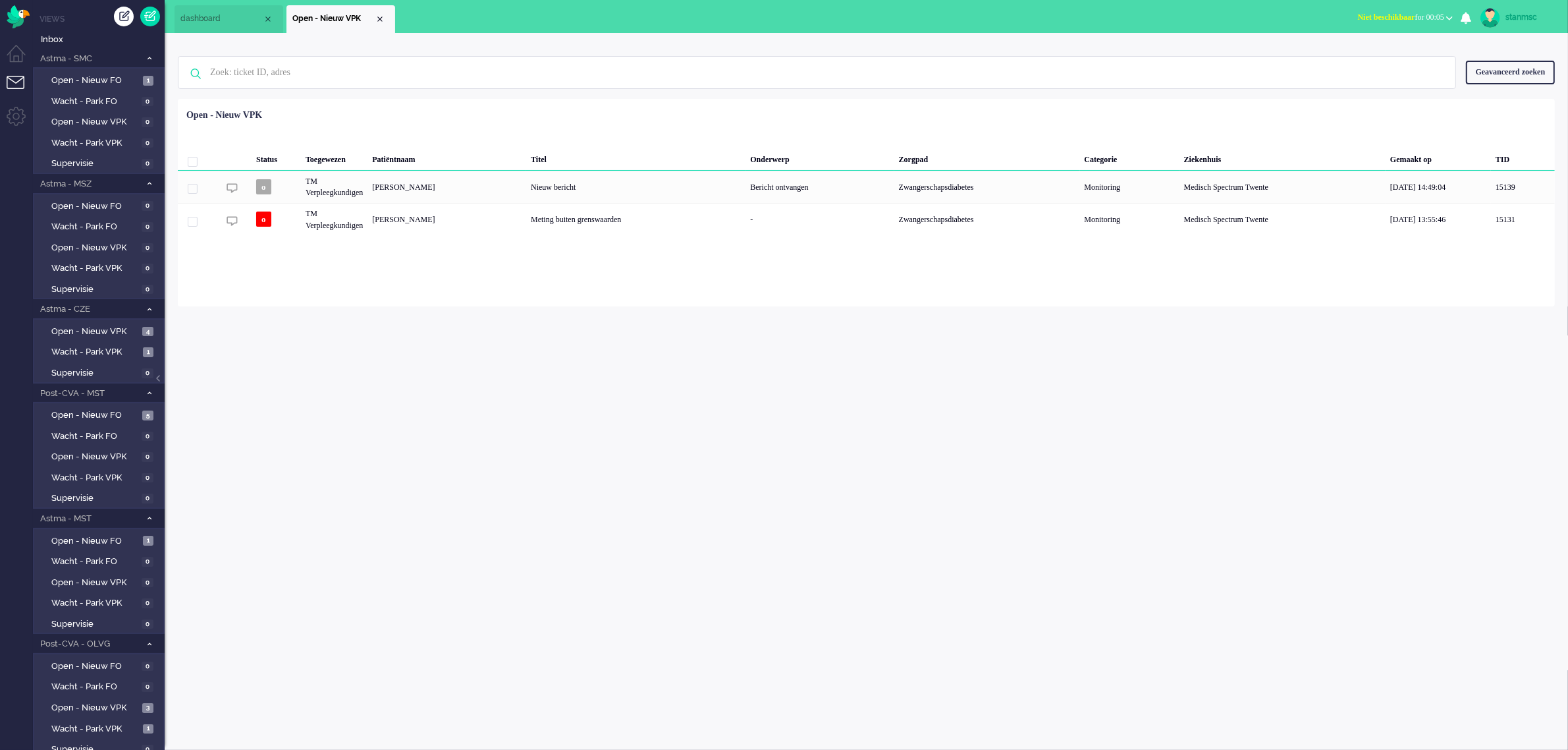
click at [1417, 15] on span "Niet beschikbaar for 00:05" at bounding box center [1400, 16] width 87 height 9
click at [1390, 55] on label "Online" at bounding box center [1397, 59] width 104 height 11
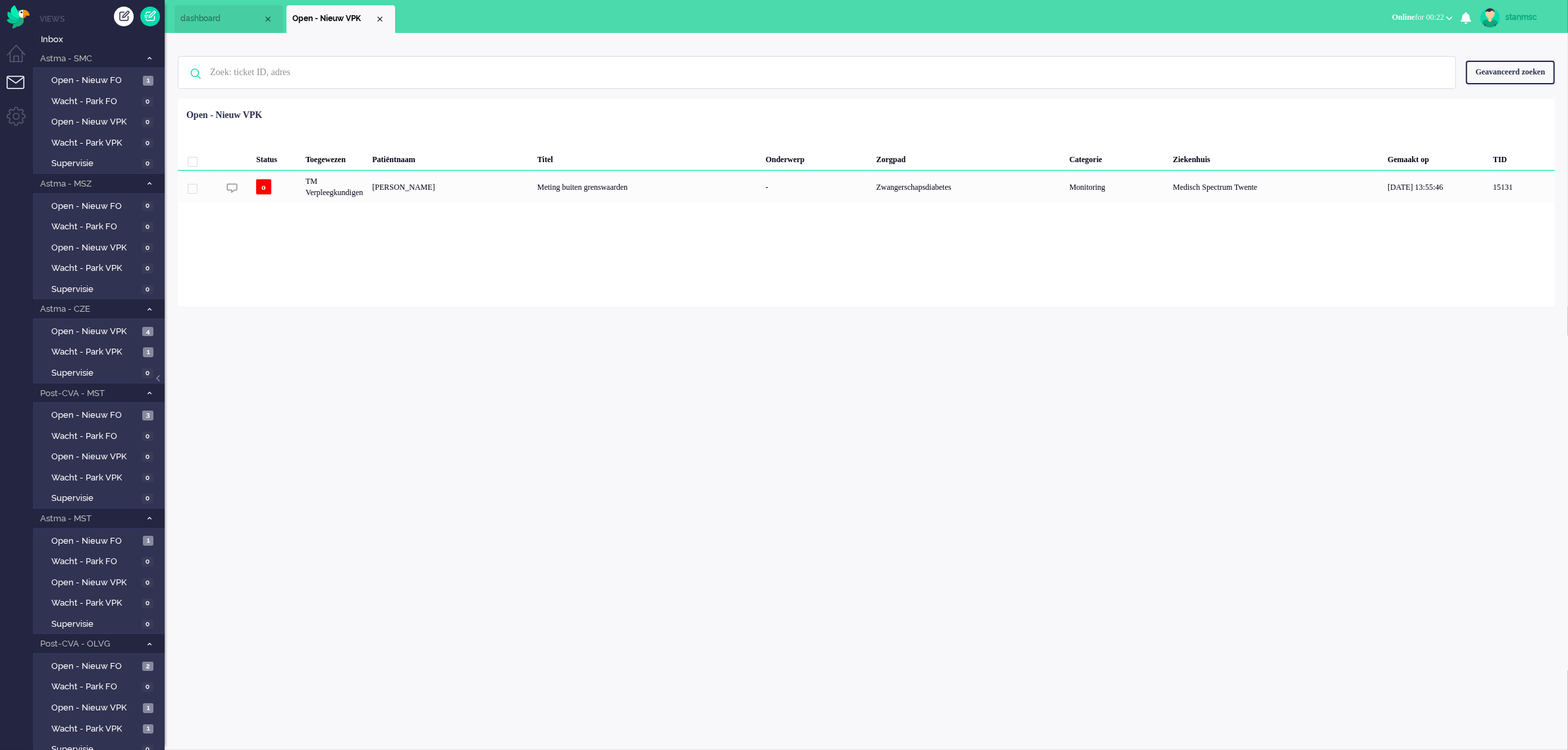
click at [1413, 21] on span "Online for 00:22" at bounding box center [1417, 16] width 52 height 9
click at [1386, 45] on label "Niet beschikbaar" at bounding box center [1397, 45] width 104 height 11
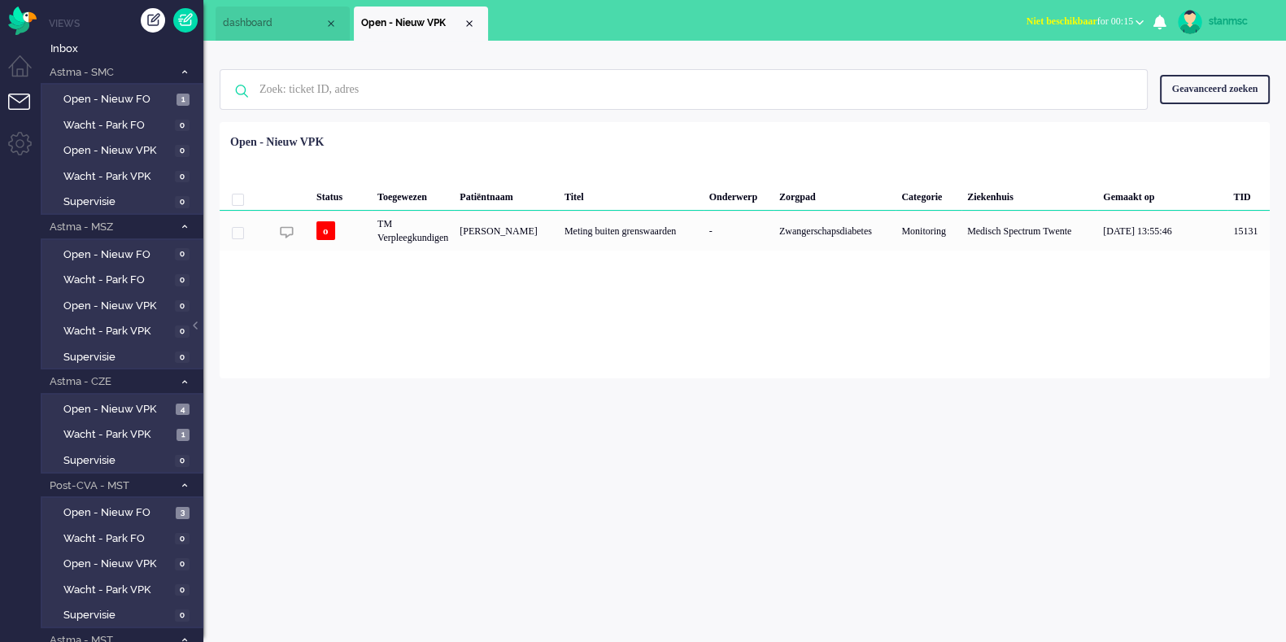
click at [1090, 22] on span "Niet beschikbaar for 00:15" at bounding box center [1079, 20] width 107 height 11
click at [1059, 69] on label "Online" at bounding box center [1076, 73] width 129 height 14
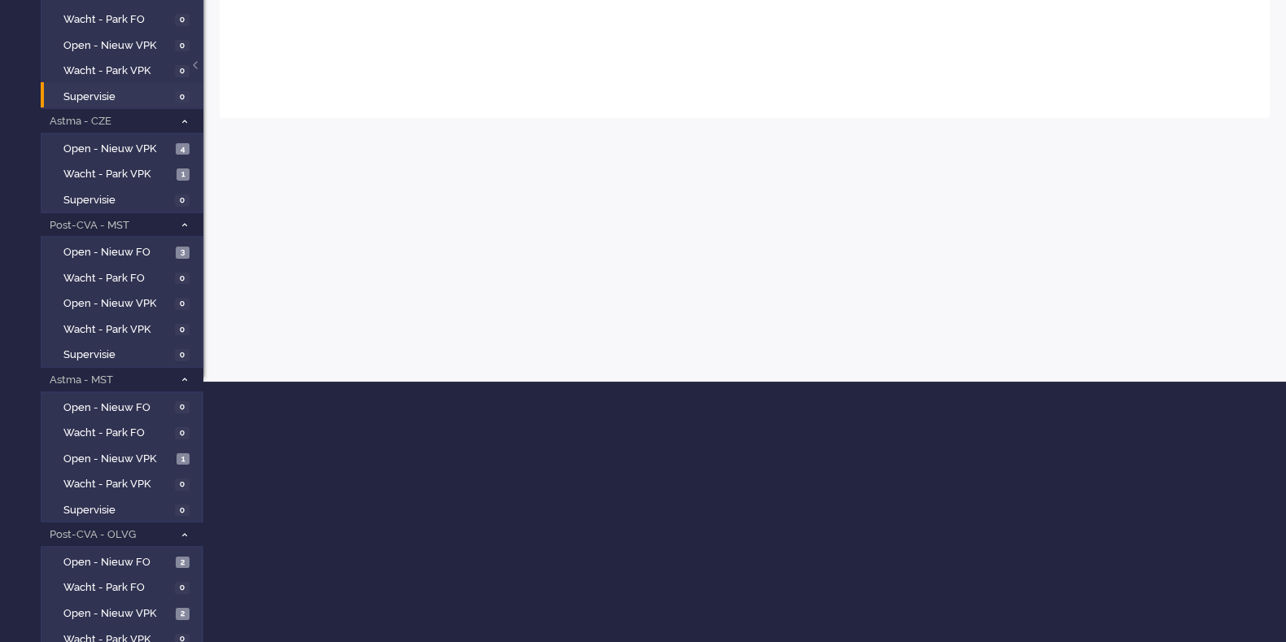
scroll to position [273, 0]
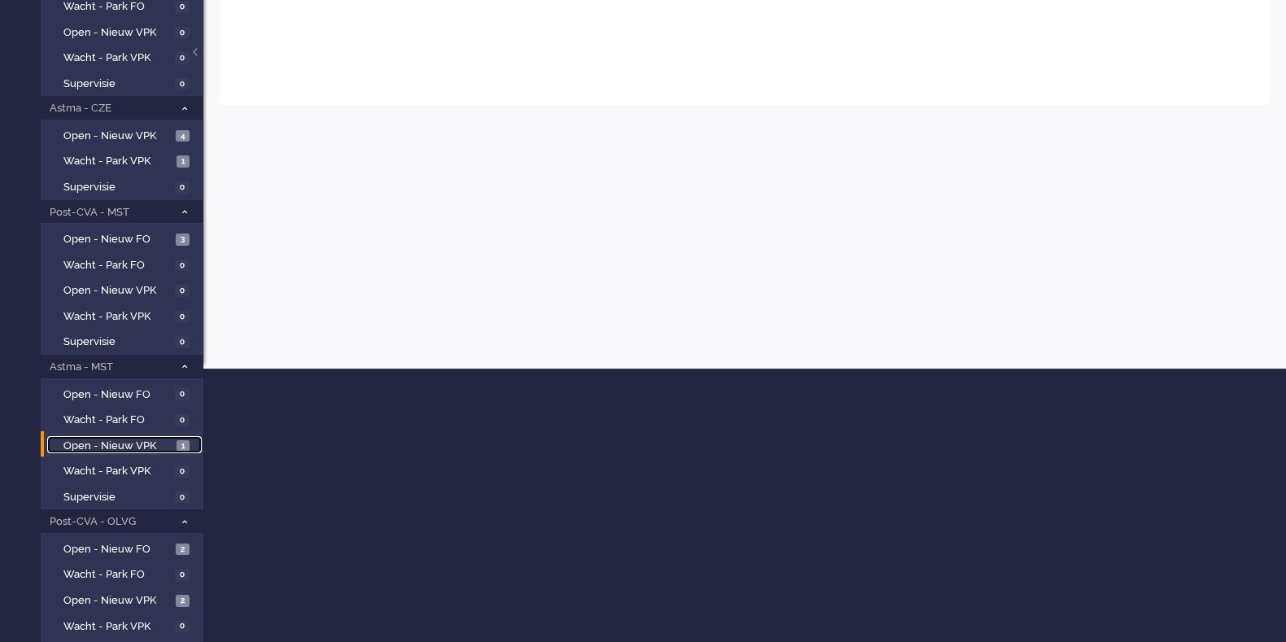
click at [146, 439] on span "Open - Nieuw VPK" at bounding box center [117, 445] width 109 height 15
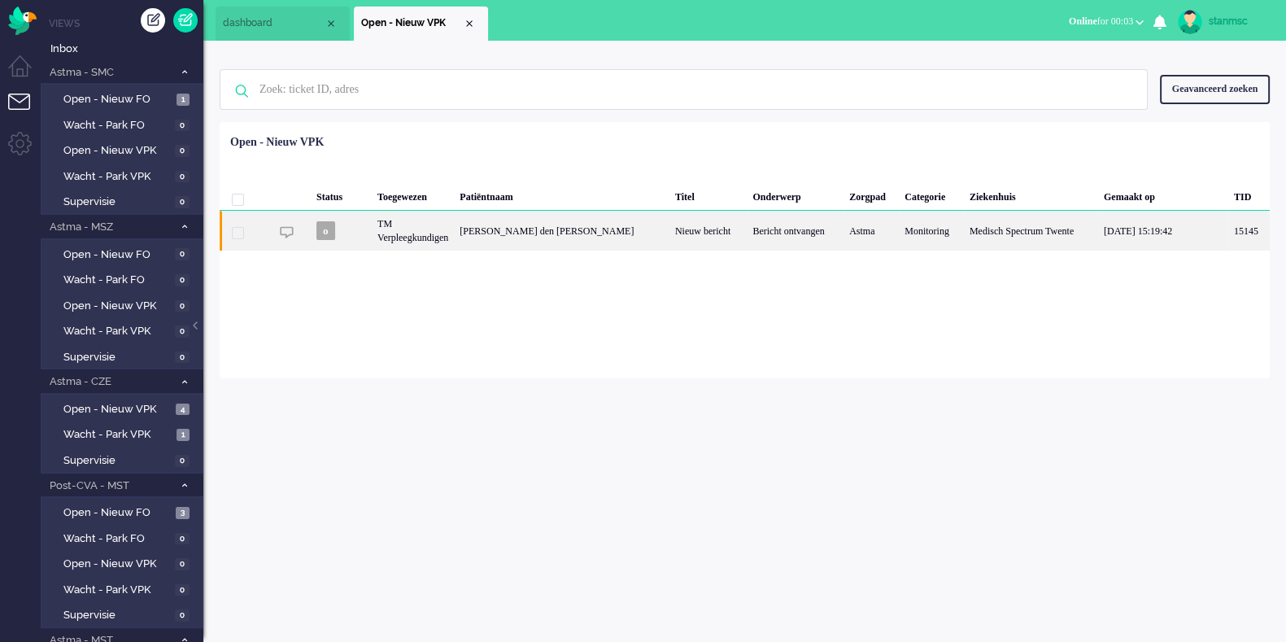
click at [454, 236] on div "TM Verpleegkundigen" at bounding box center [413, 231] width 82 height 40
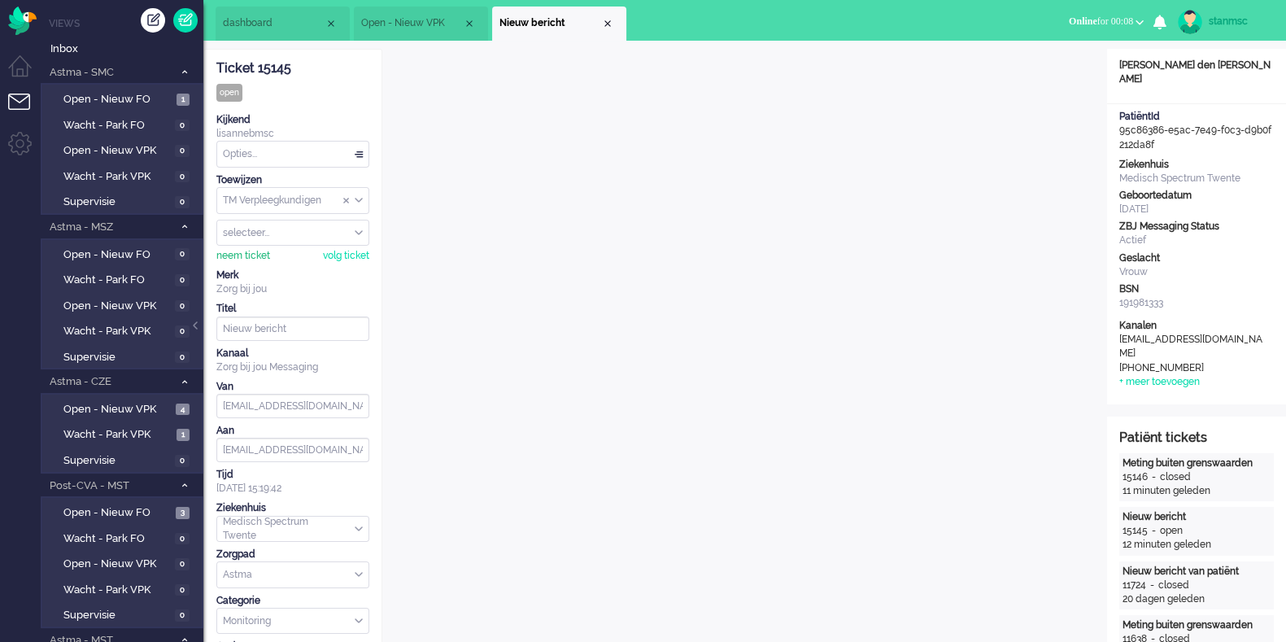
click at [244, 250] on div "neem ticket" at bounding box center [243, 256] width 54 height 14
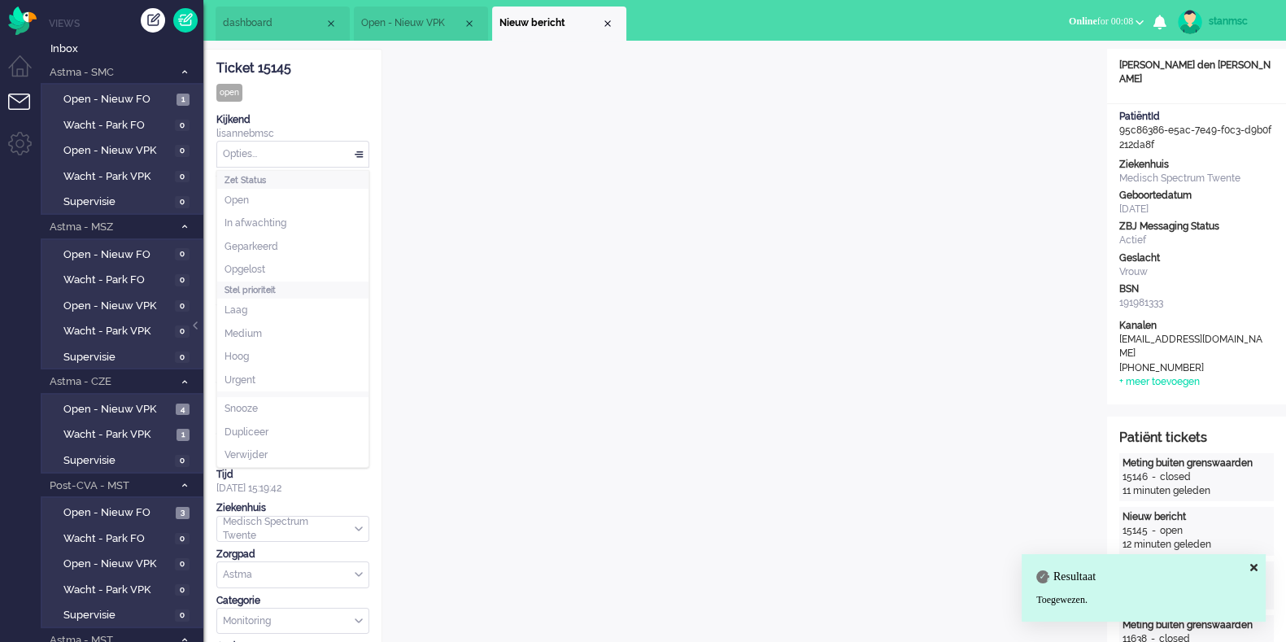
click at [317, 150] on div "Opties..." at bounding box center [292, 154] width 151 height 25
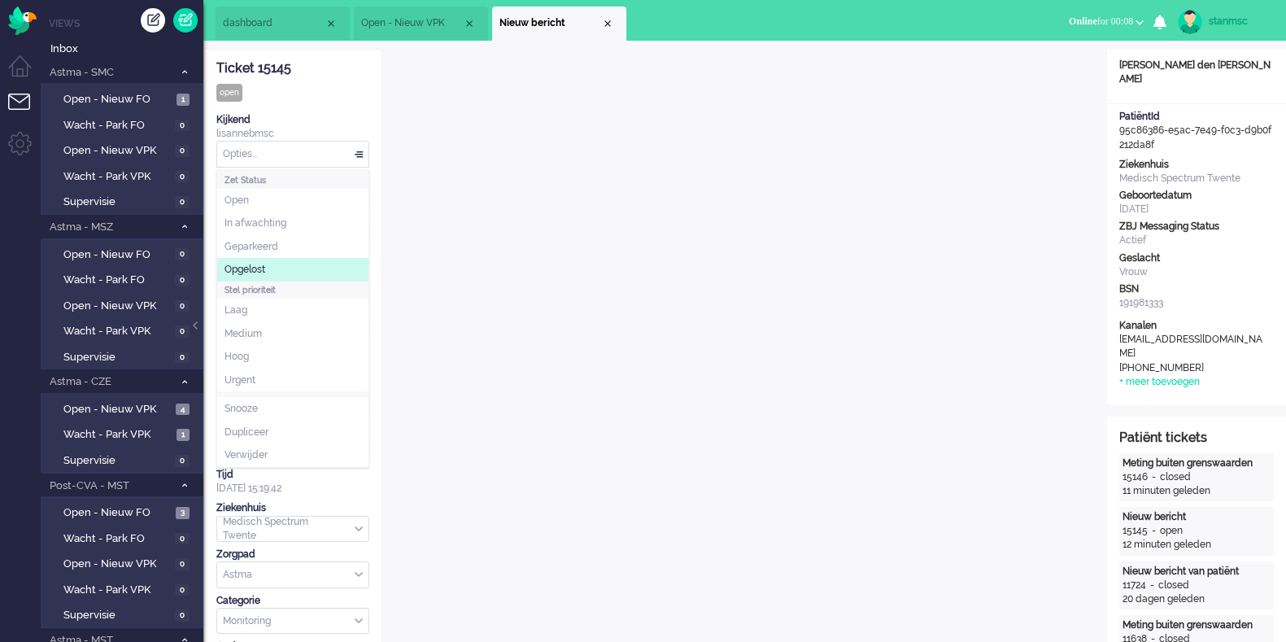
click at [300, 263] on li "Opgelost" at bounding box center [292, 270] width 151 height 24
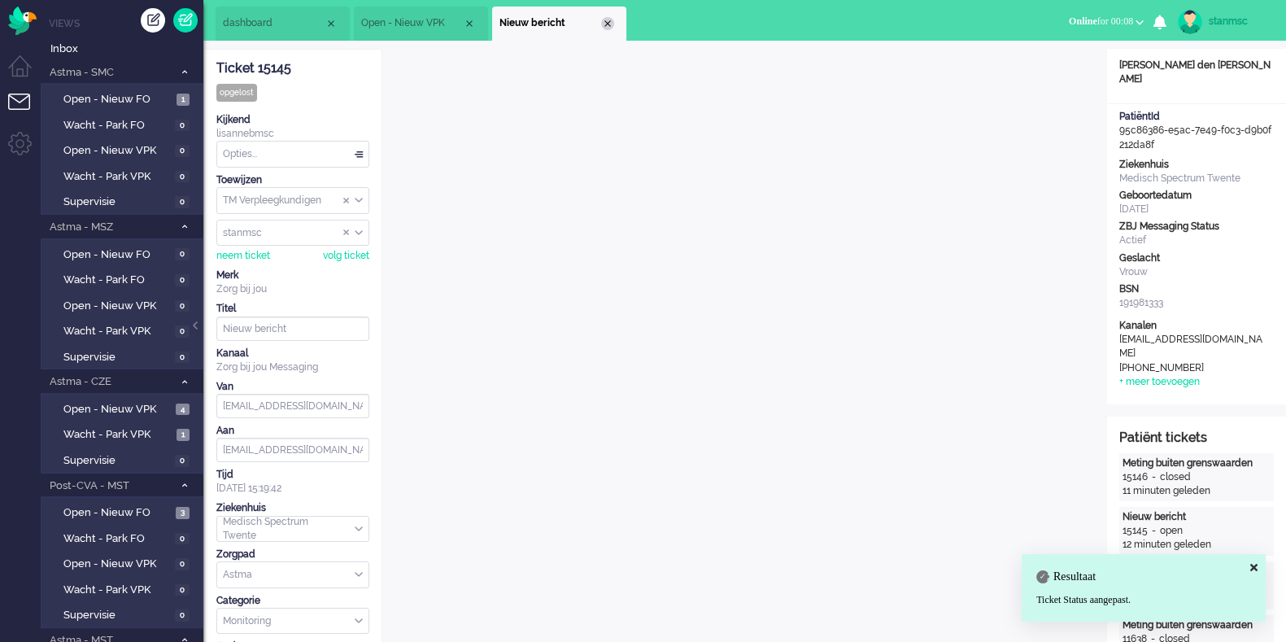
click at [607, 24] on div "Close tab" at bounding box center [607, 23] width 13 height 13
